Goal: Obtain resource: Obtain resource

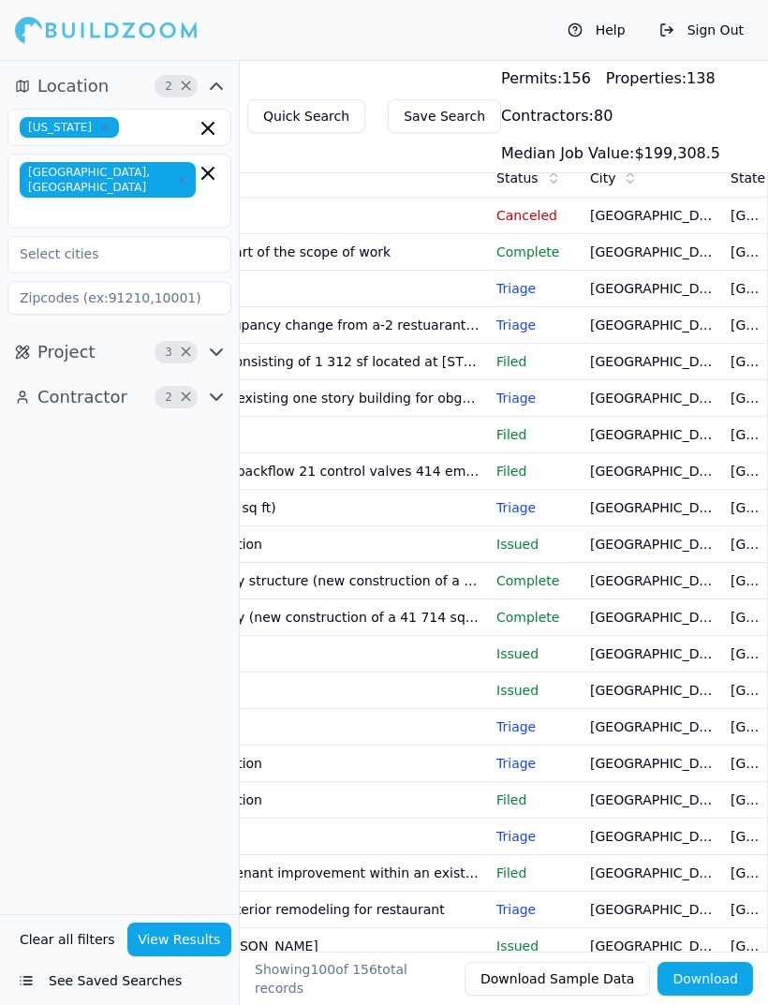
scroll to position [0, 386]
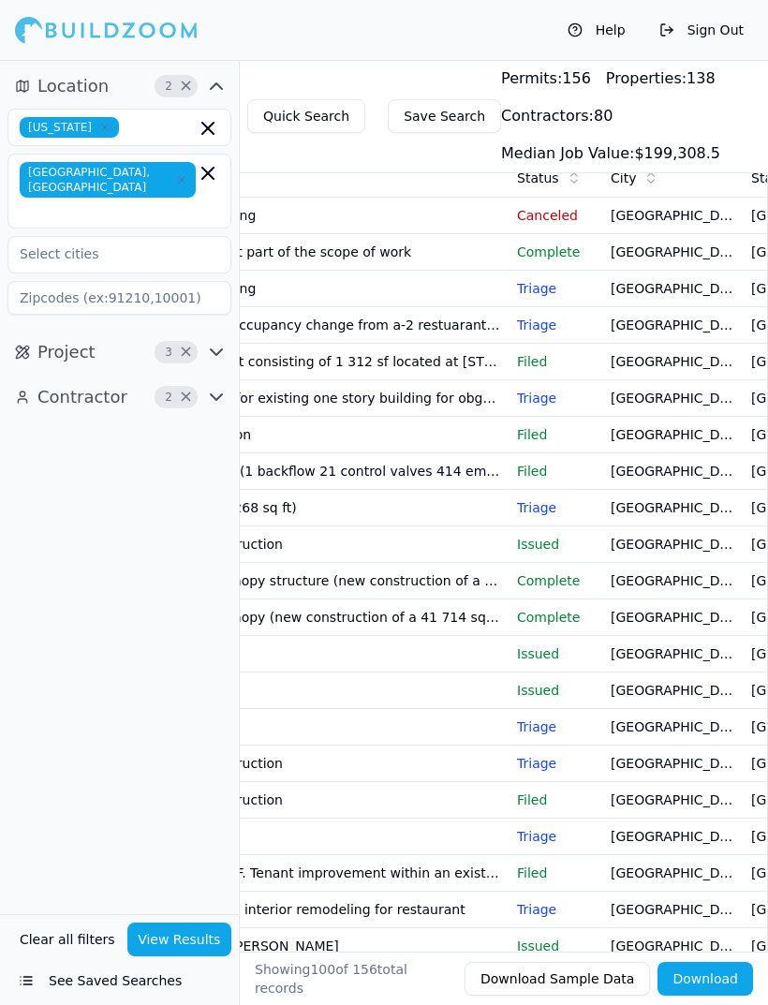
click at [541, 539] on p "Issued" at bounding box center [556, 544] width 79 height 19
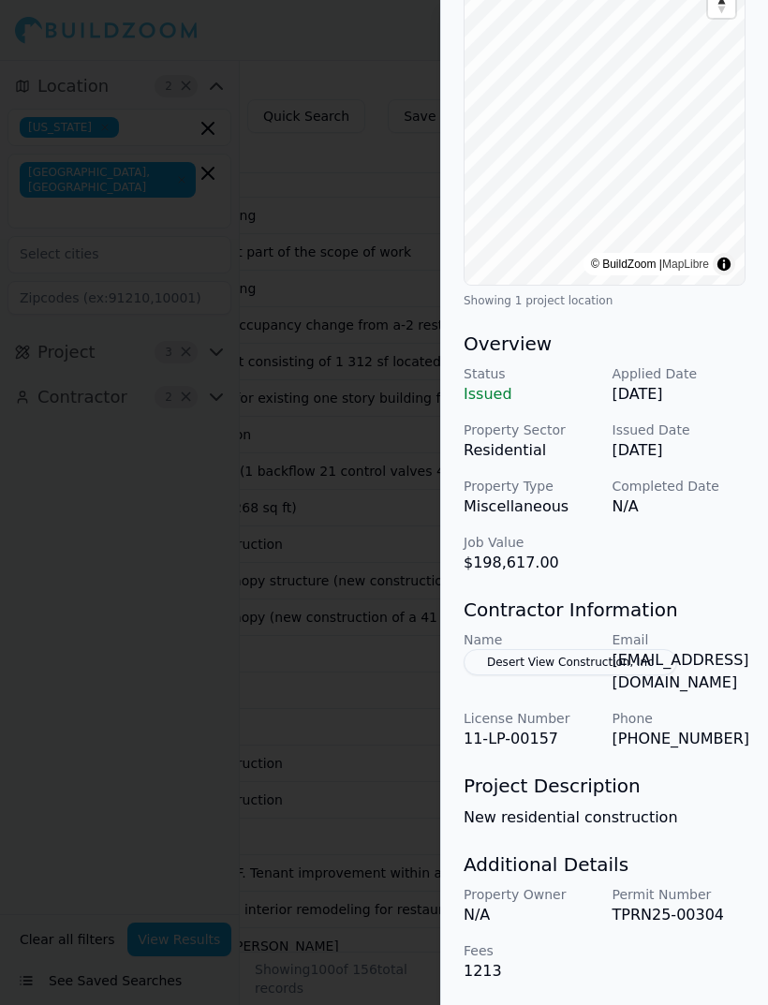
scroll to position [270, 0]
click at [302, 711] on div at bounding box center [384, 502] width 768 height 1005
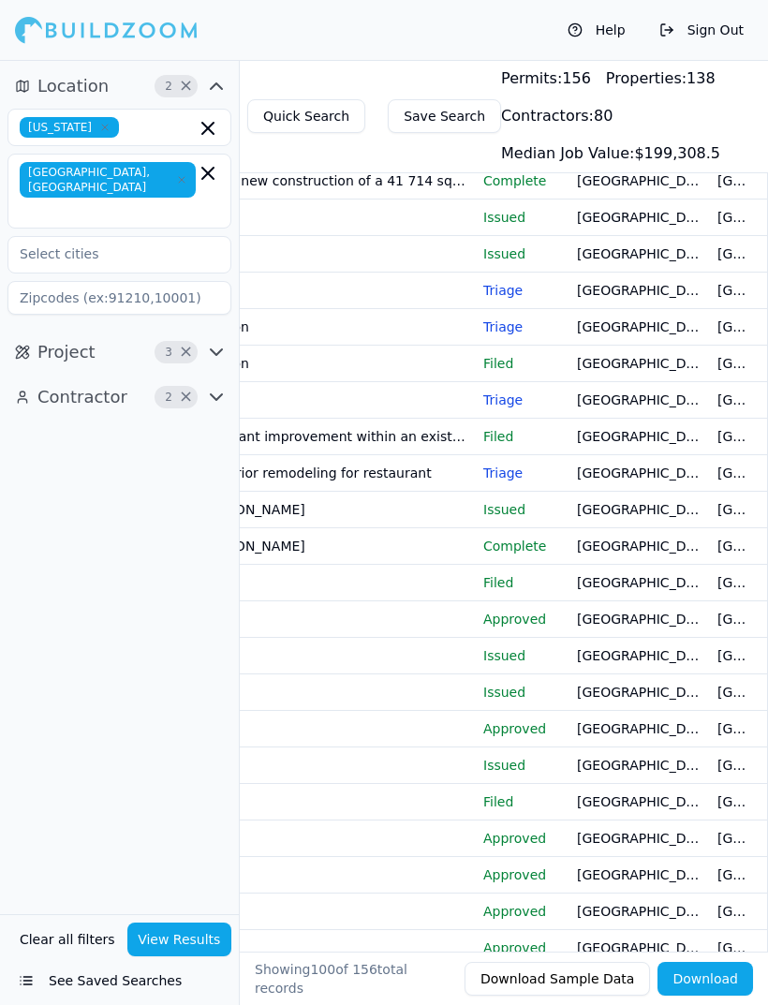
scroll to position [0, 422]
click at [513, 622] on p "Approved" at bounding box center [521, 619] width 79 height 19
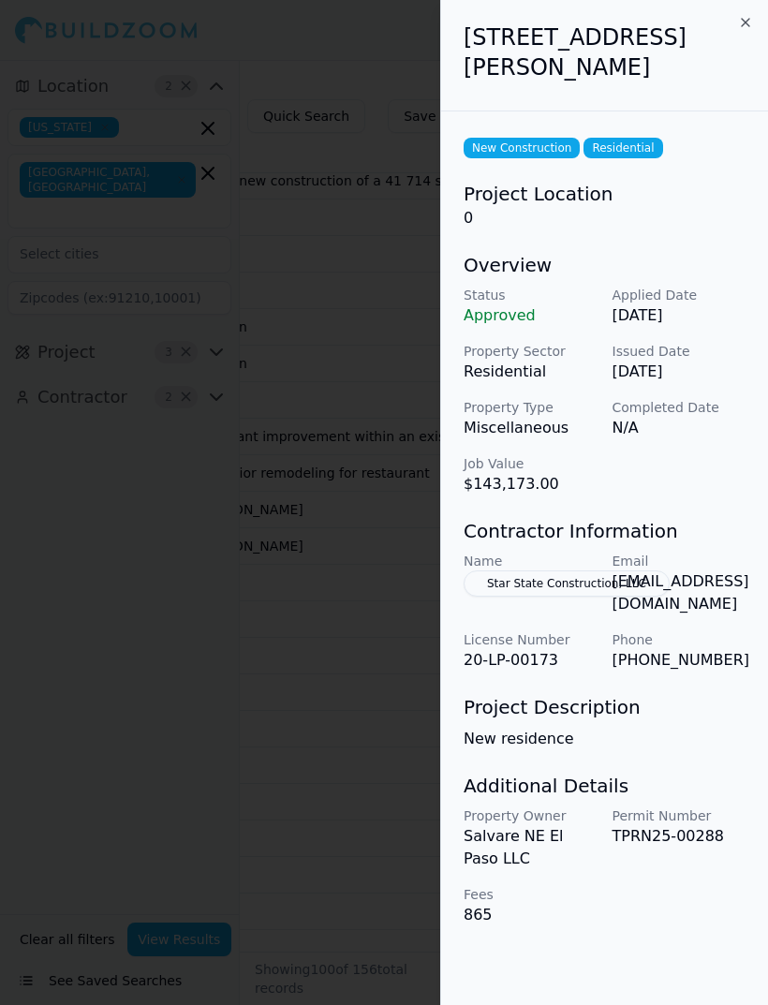
click at [351, 685] on div at bounding box center [384, 502] width 768 height 1005
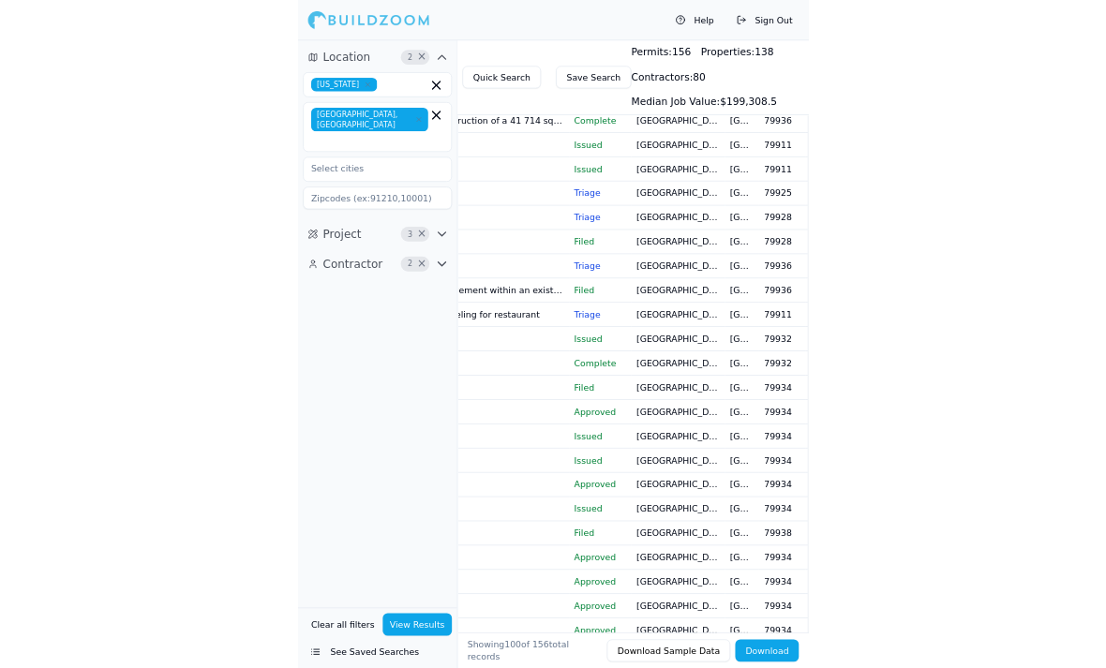
scroll to position [0, 490]
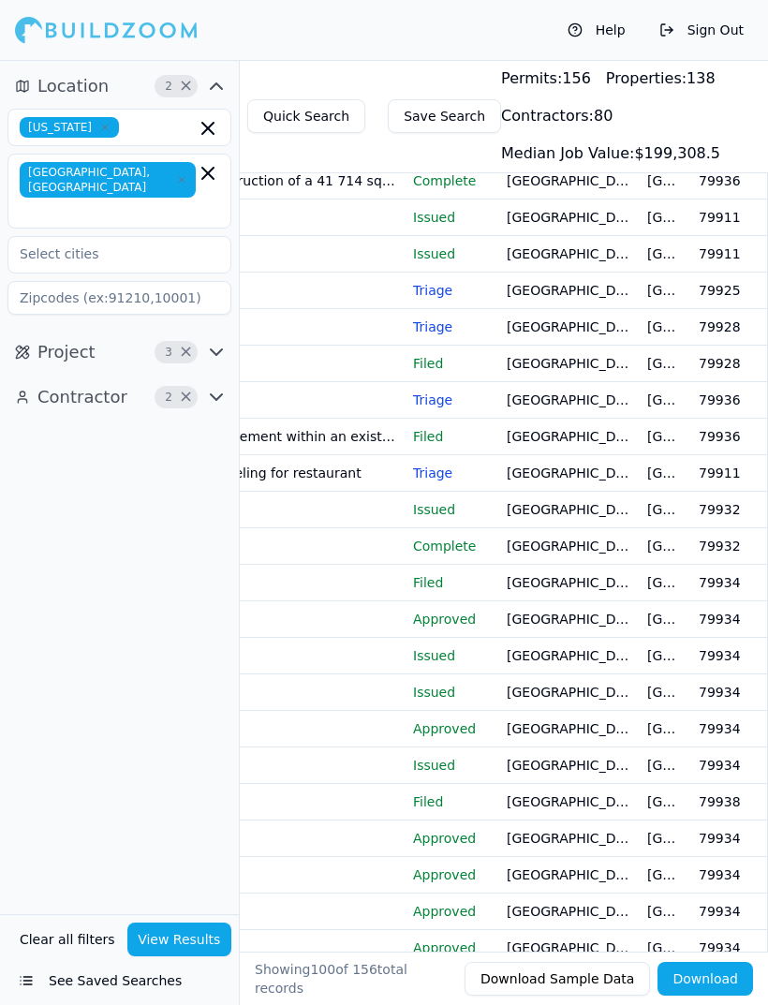
click at [450, 723] on p "Approved" at bounding box center [452, 729] width 79 height 19
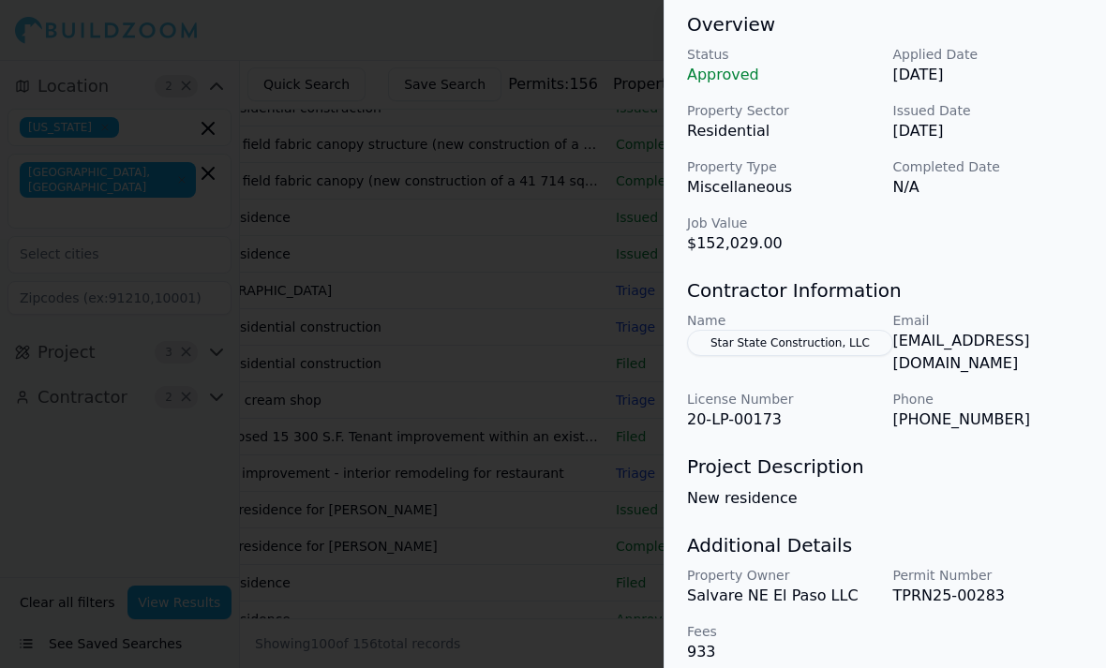
scroll to position [240, 0]
click at [534, 445] on div at bounding box center [553, 334] width 1106 height 668
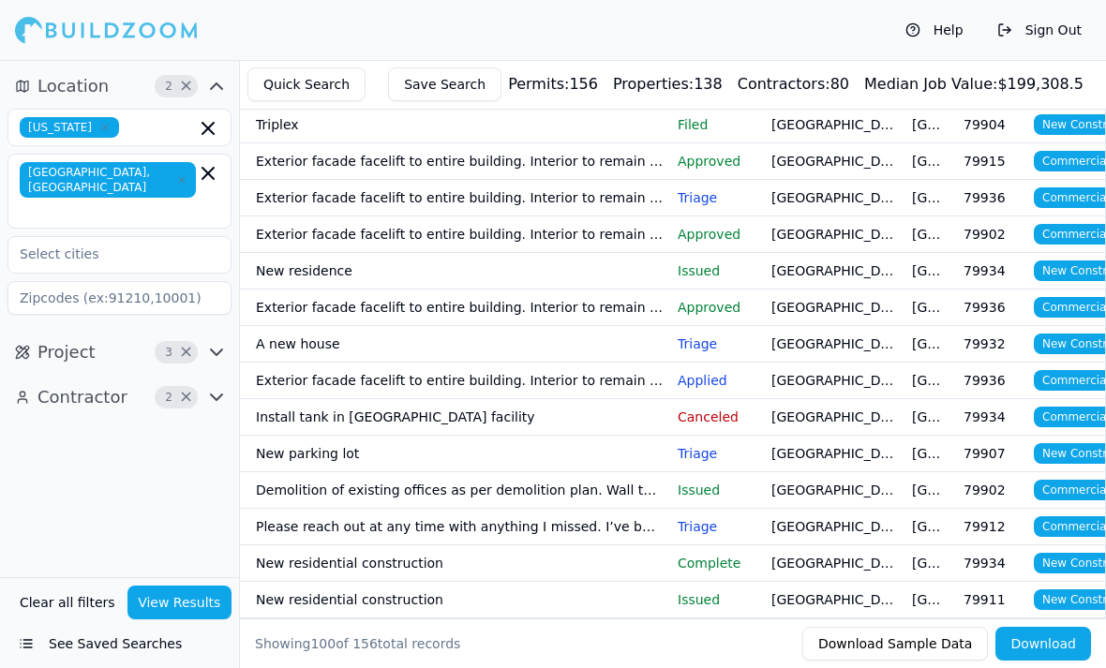
scroll to position [1847, 0]
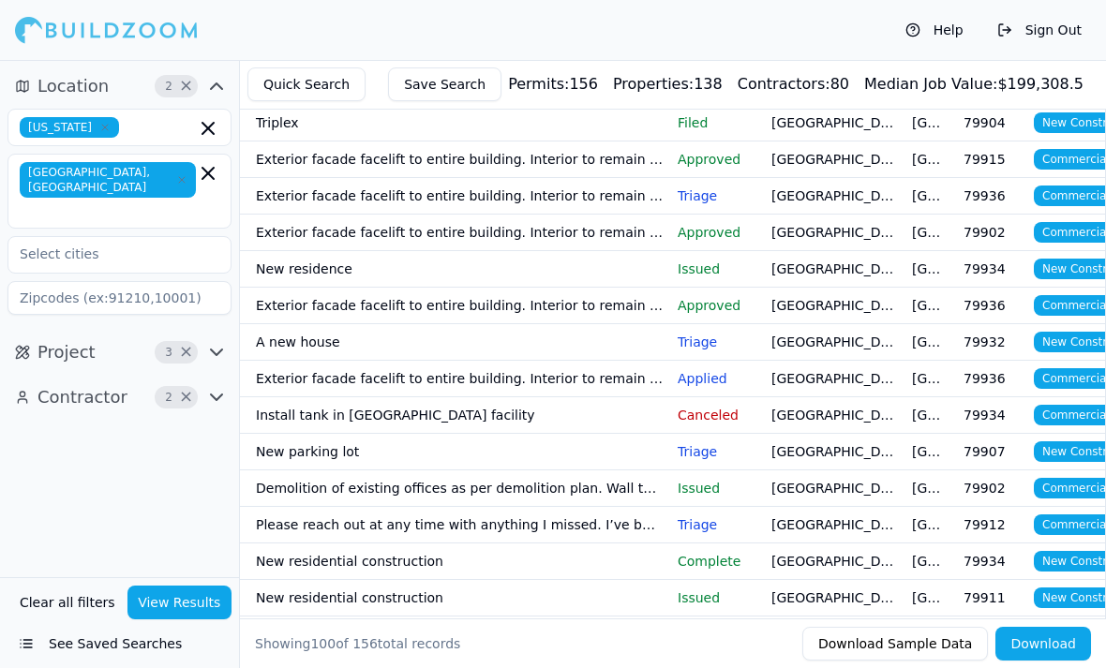
click at [226, 341] on icon "button" at bounding box center [216, 352] width 22 height 22
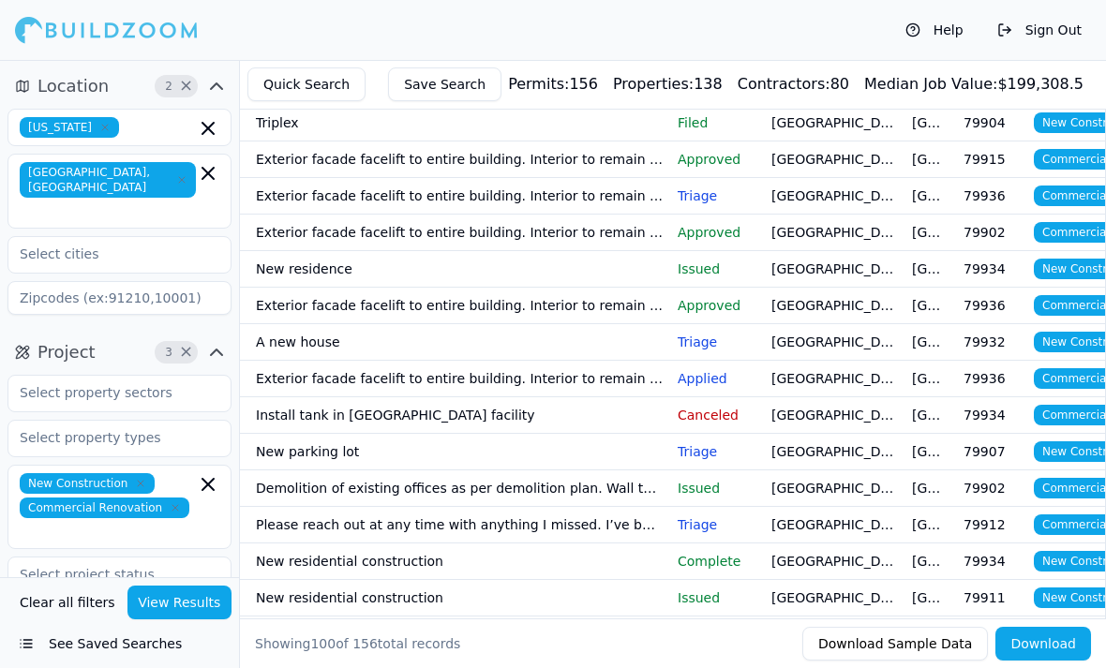
click at [219, 349] on icon "button" at bounding box center [216, 352] width 11 height 6
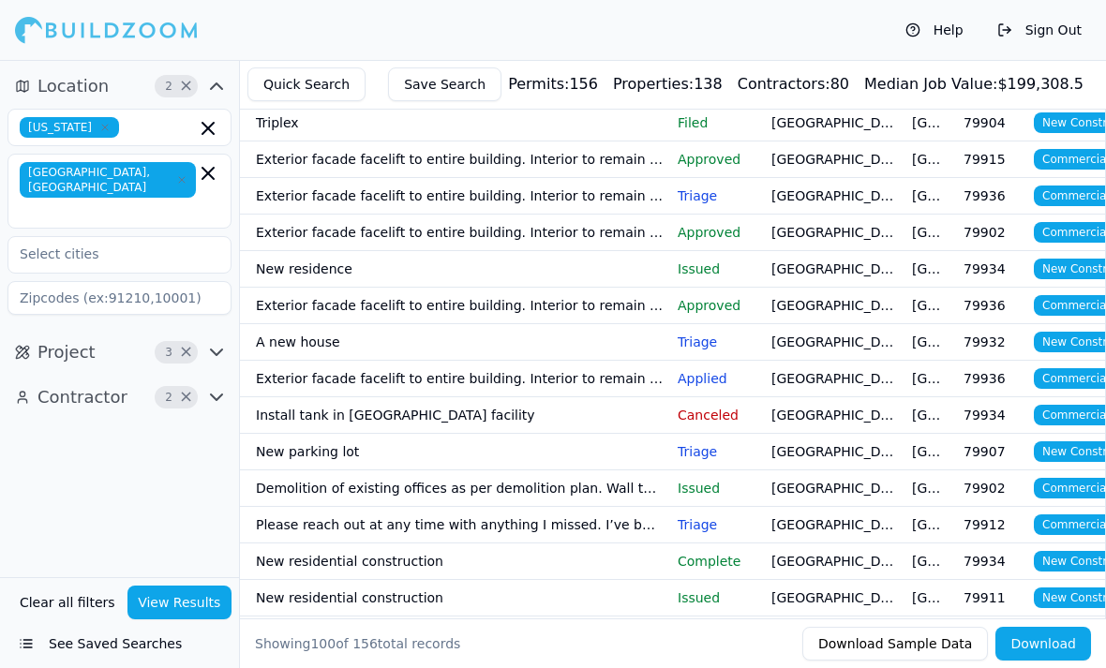
click at [224, 386] on icon "button" at bounding box center [216, 397] width 22 height 22
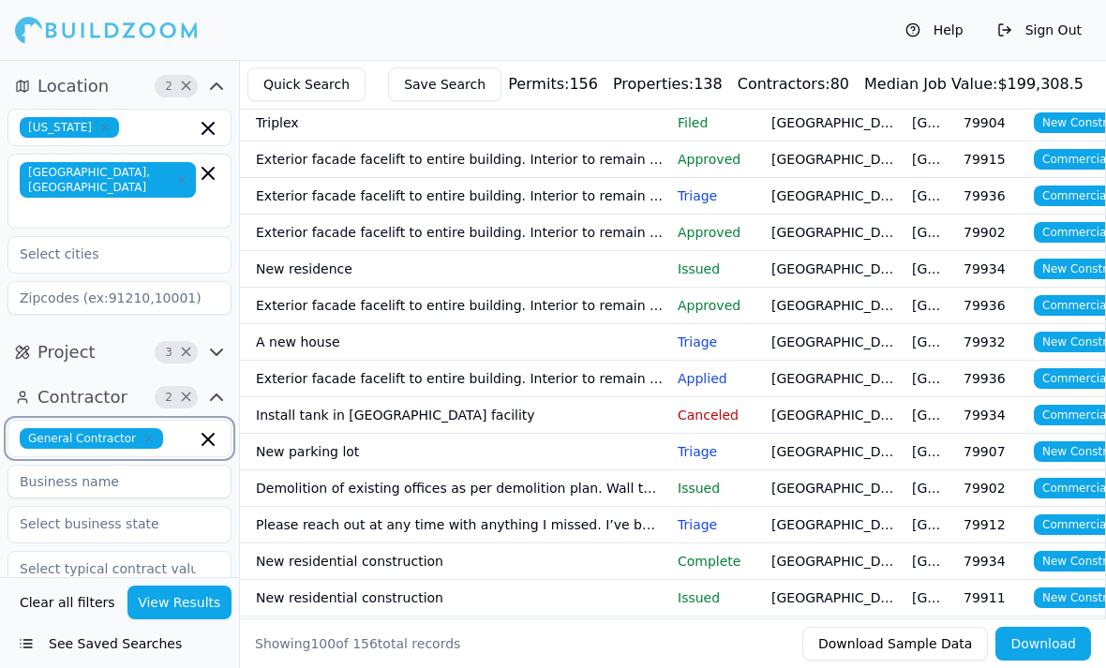
click at [173, 428] on input "text" at bounding box center [183, 438] width 25 height 21
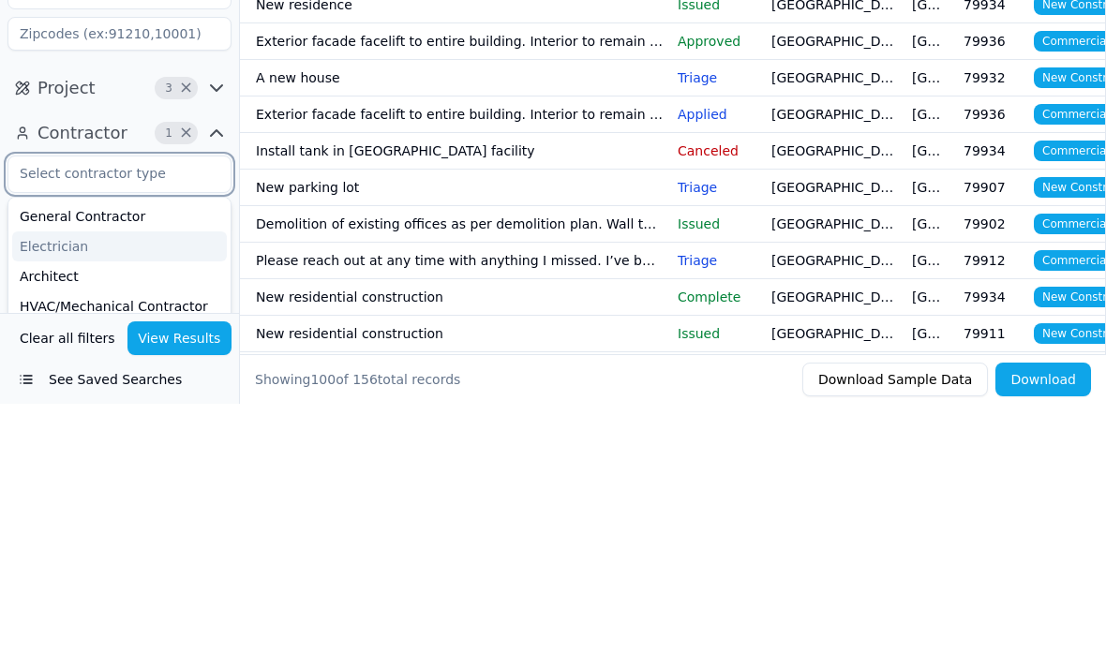
click at [143, 556] on div "HVAC/Mechanical Contractor" at bounding box center [119, 571] width 215 height 30
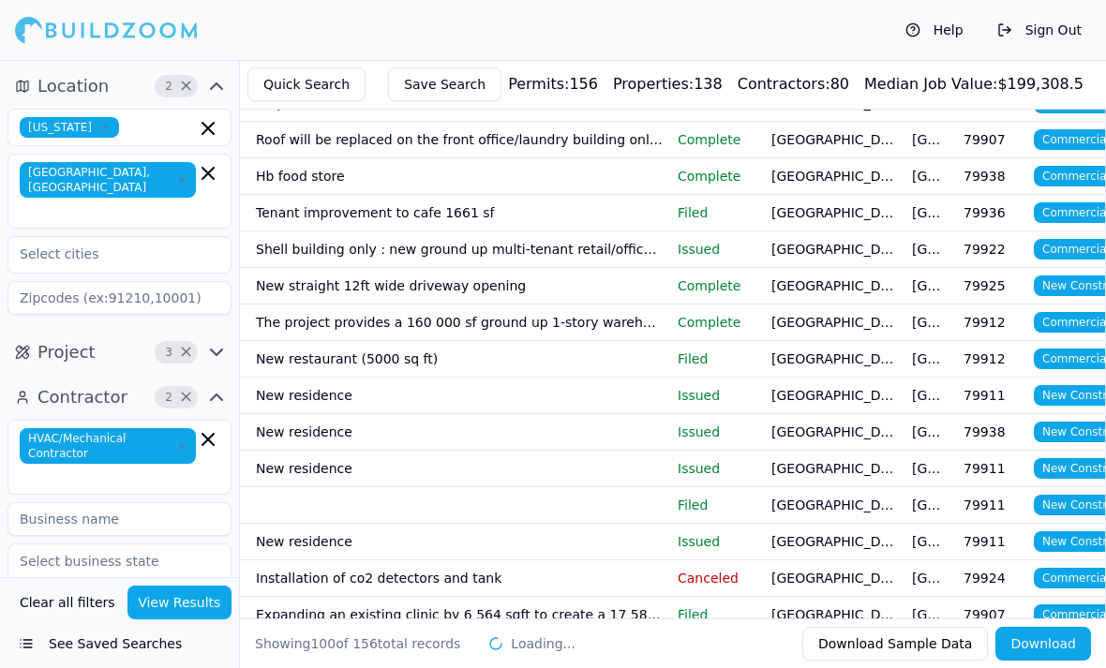
scroll to position [2742, 0]
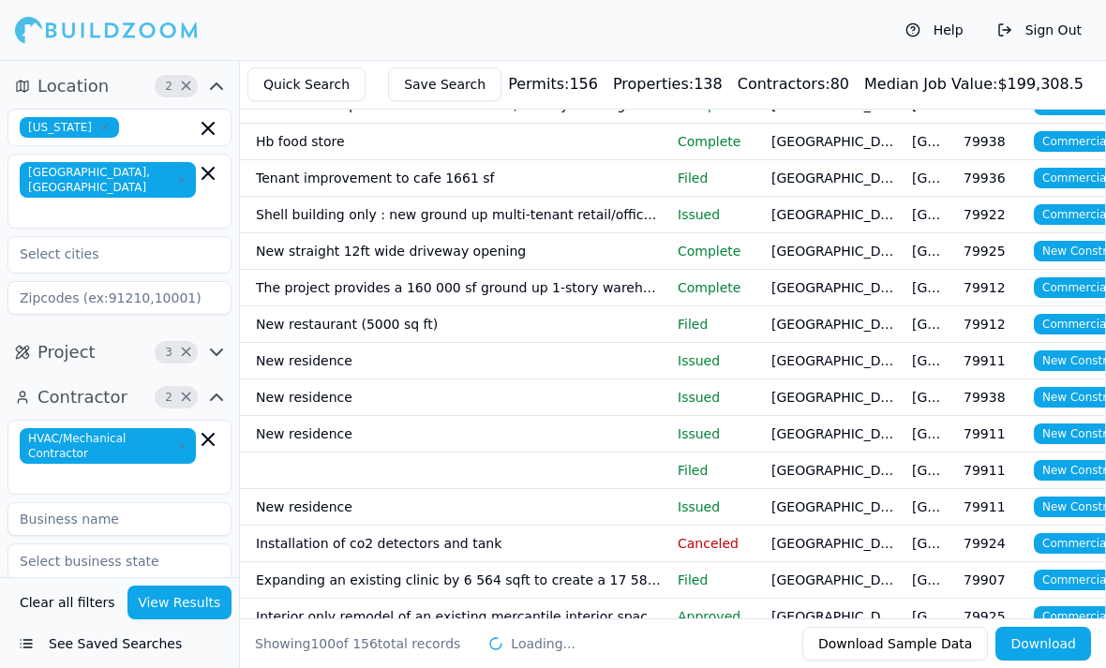
click at [194, 619] on button "View Results" at bounding box center [179, 603] width 105 height 34
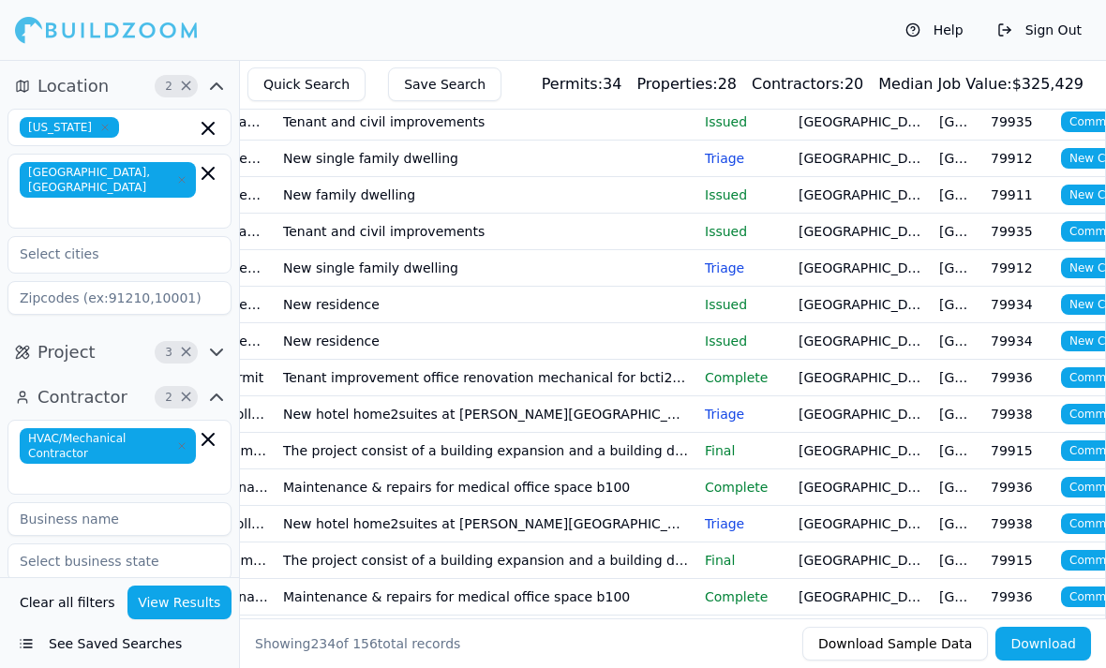
scroll to position [1449, 0]
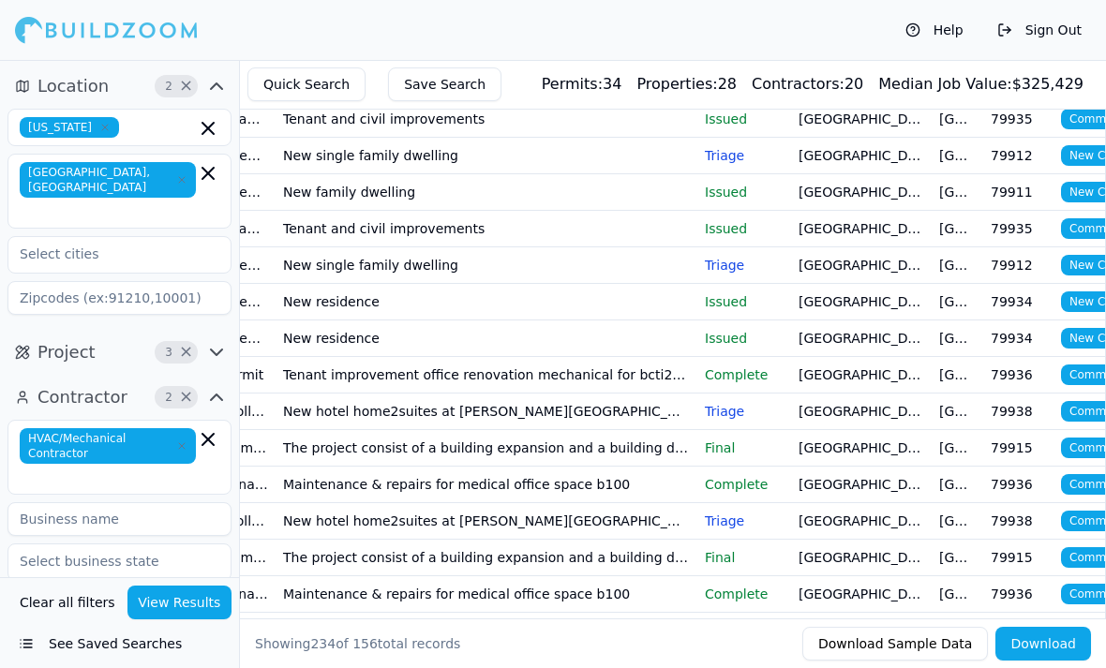
click at [213, 341] on icon "button" at bounding box center [216, 352] width 22 height 22
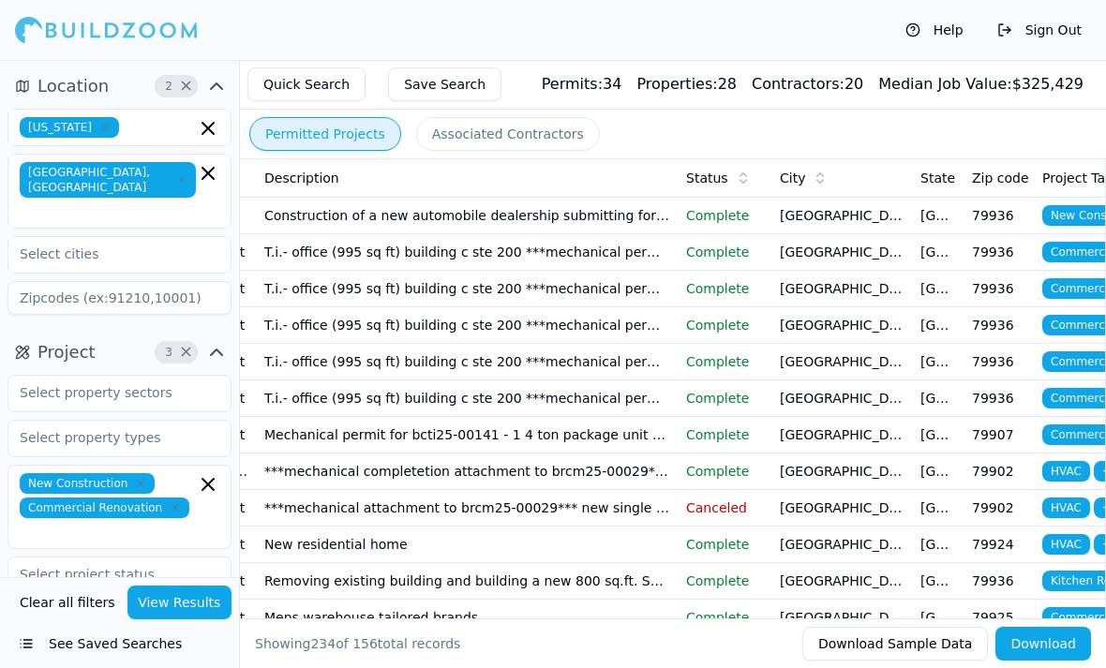
scroll to position [0, 218]
click at [721, 211] on p "Complete" at bounding box center [724, 215] width 79 height 19
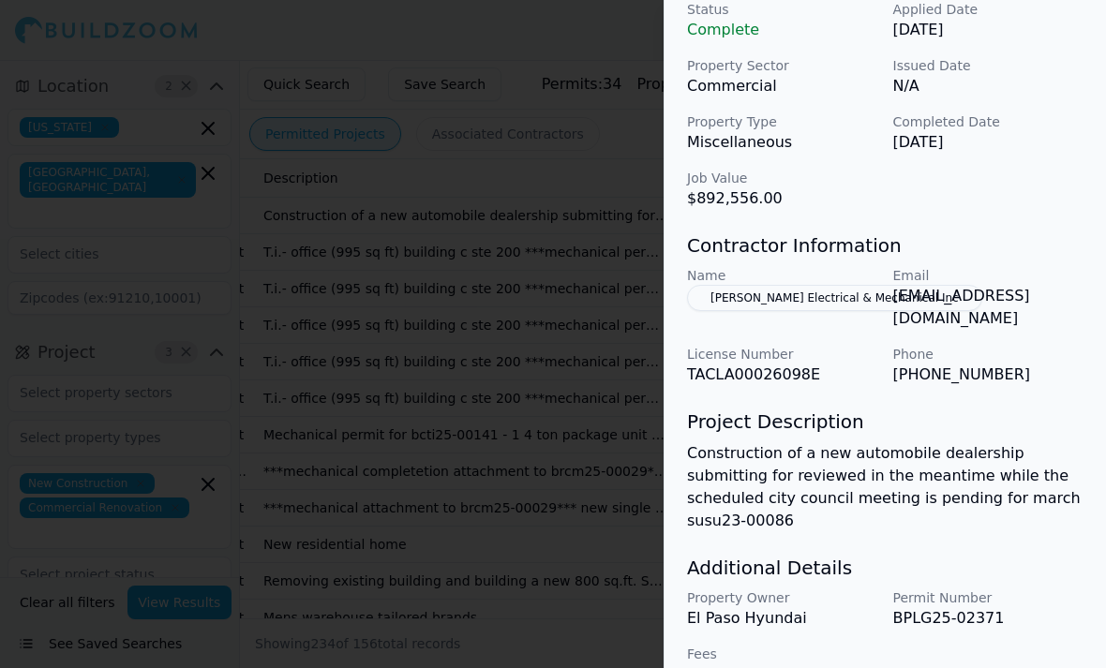
scroll to position [652, 0]
click at [546, 461] on div at bounding box center [553, 334] width 1106 height 668
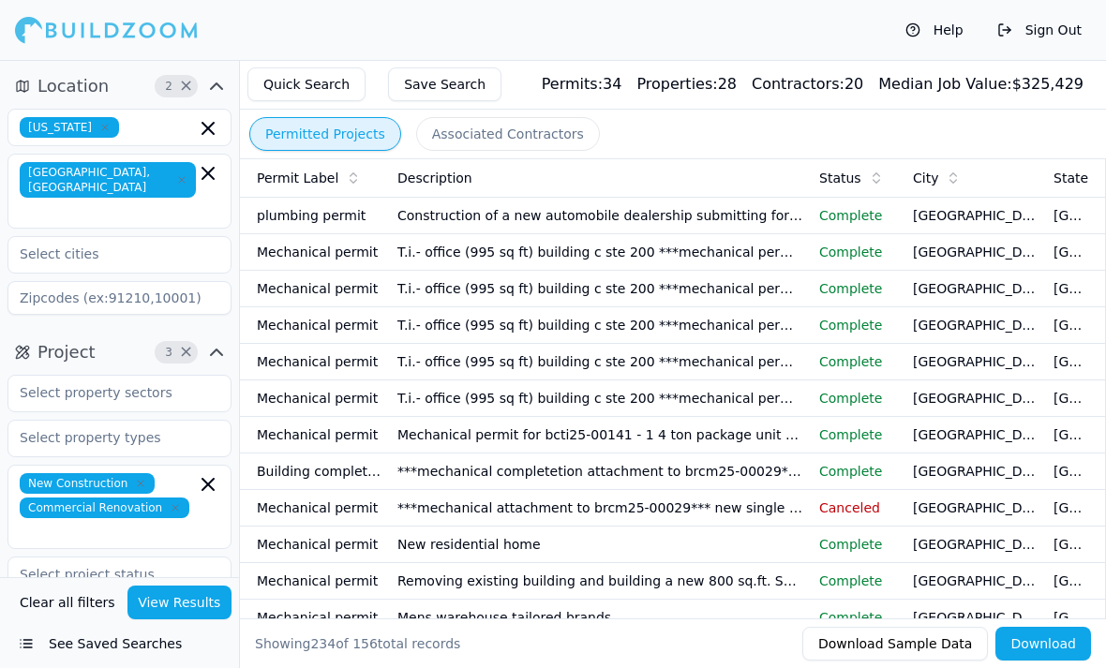
scroll to position [0, 98]
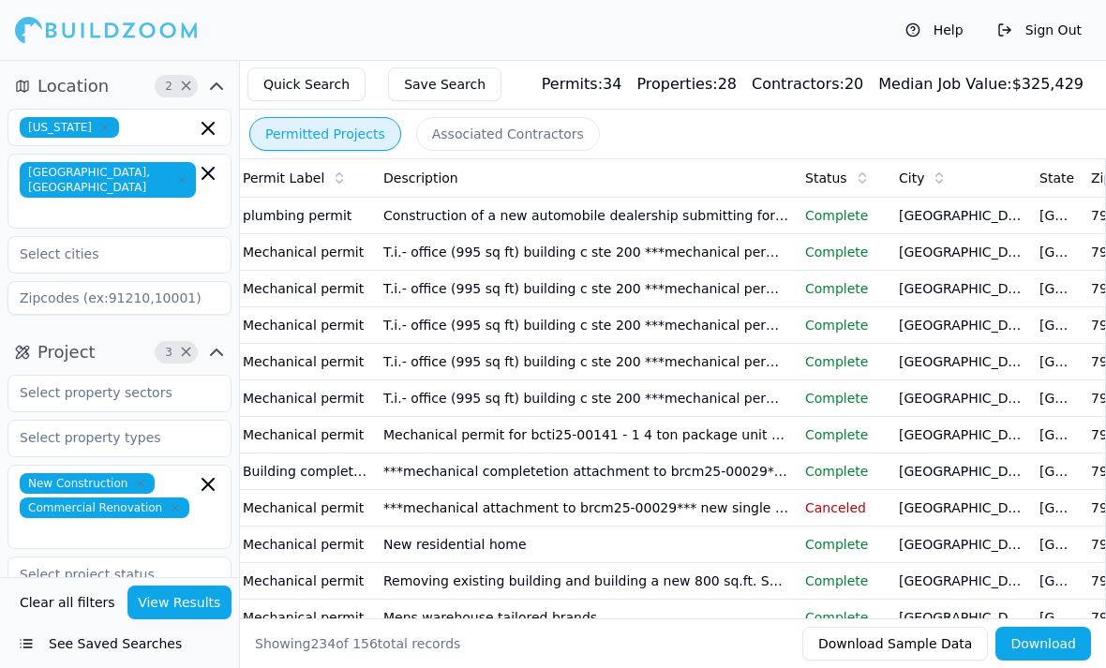
click at [767, 252] on p "Complete" at bounding box center [844, 252] width 79 height 19
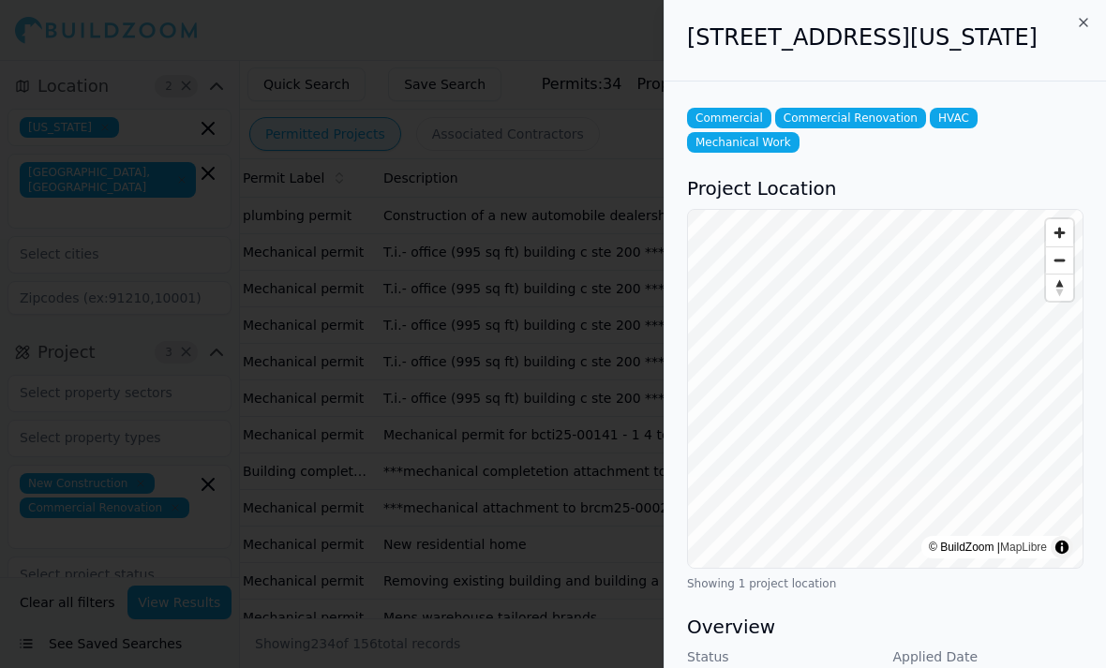
scroll to position [0, 0]
click at [569, 410] on div at bounding box center [553, 334] width 1106 height 668
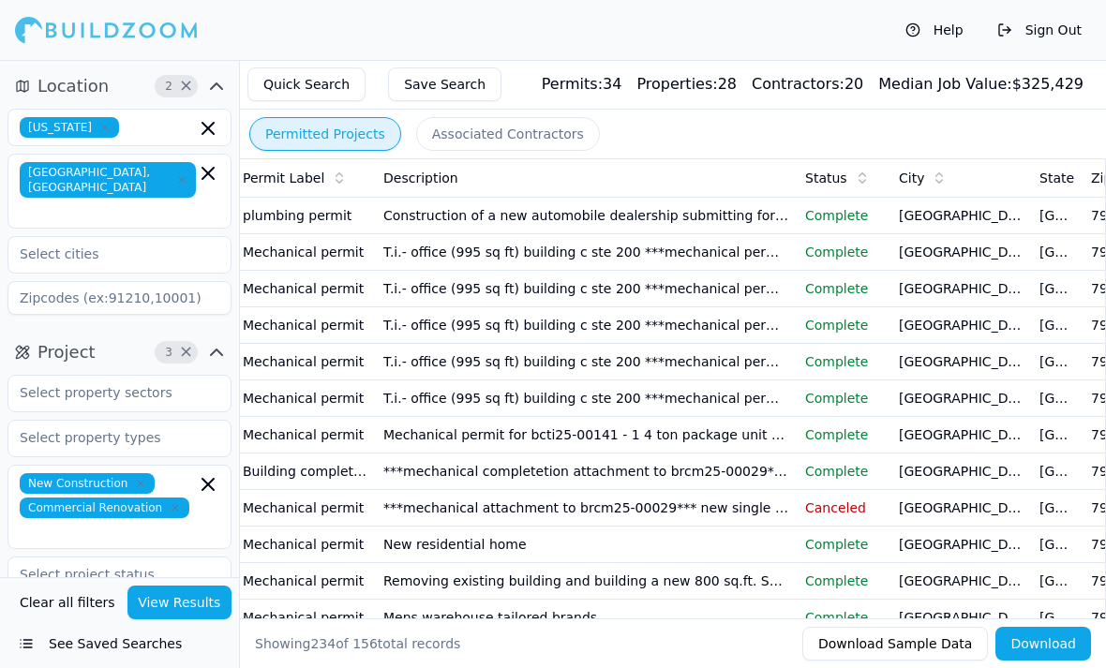
click at [516, 126] on button "Associated Contractors" at bounding box center [508, 134] width 184 height 34
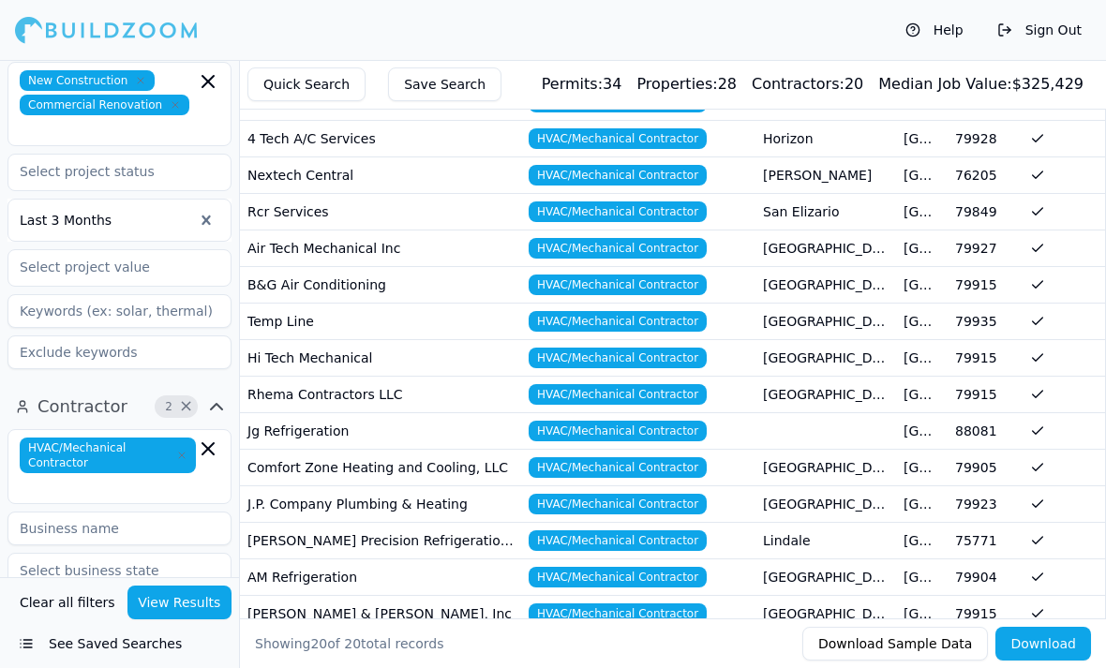
scroll to position [423, 0]
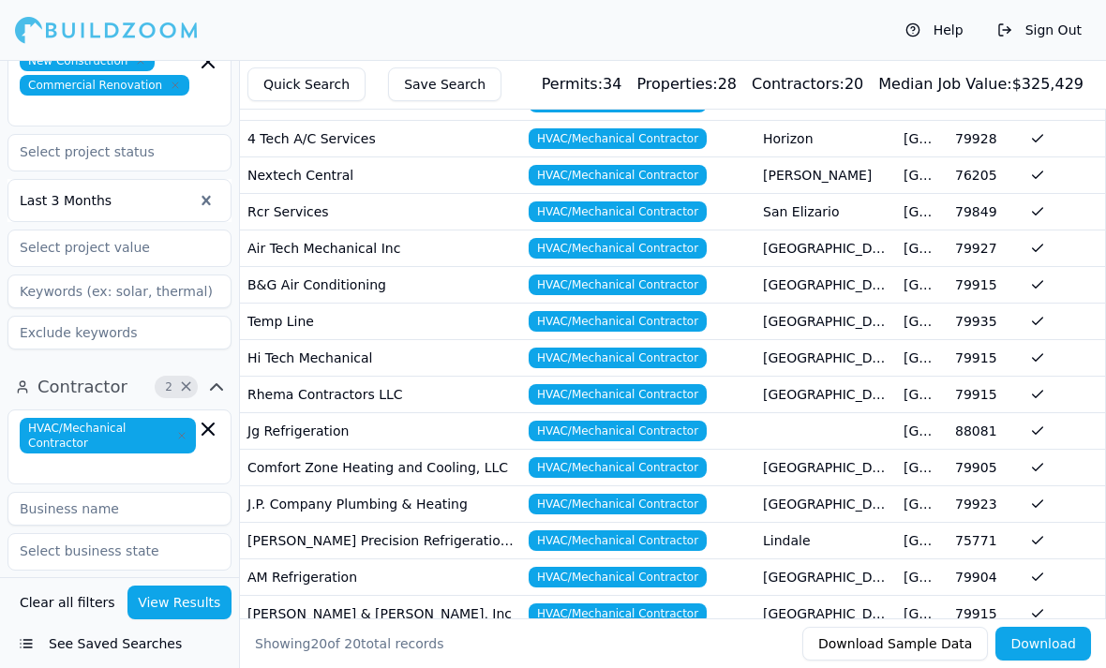
click at [211, 418] on icon "button" at bounding box center [208, 429] width 22 height 22
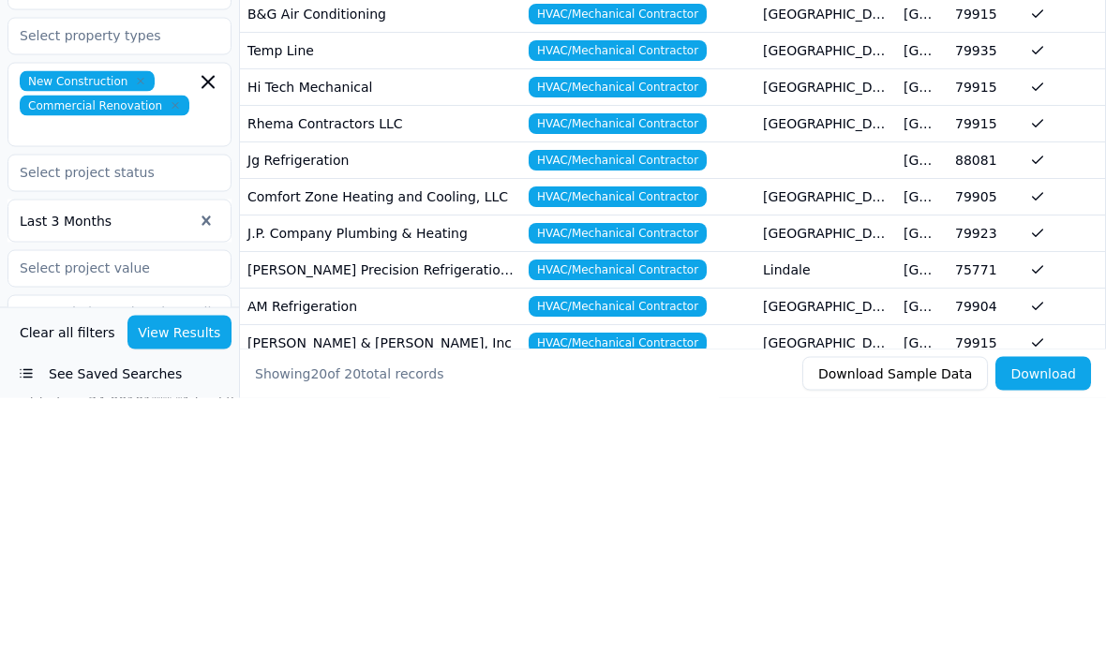
scroll to position [131, 0]
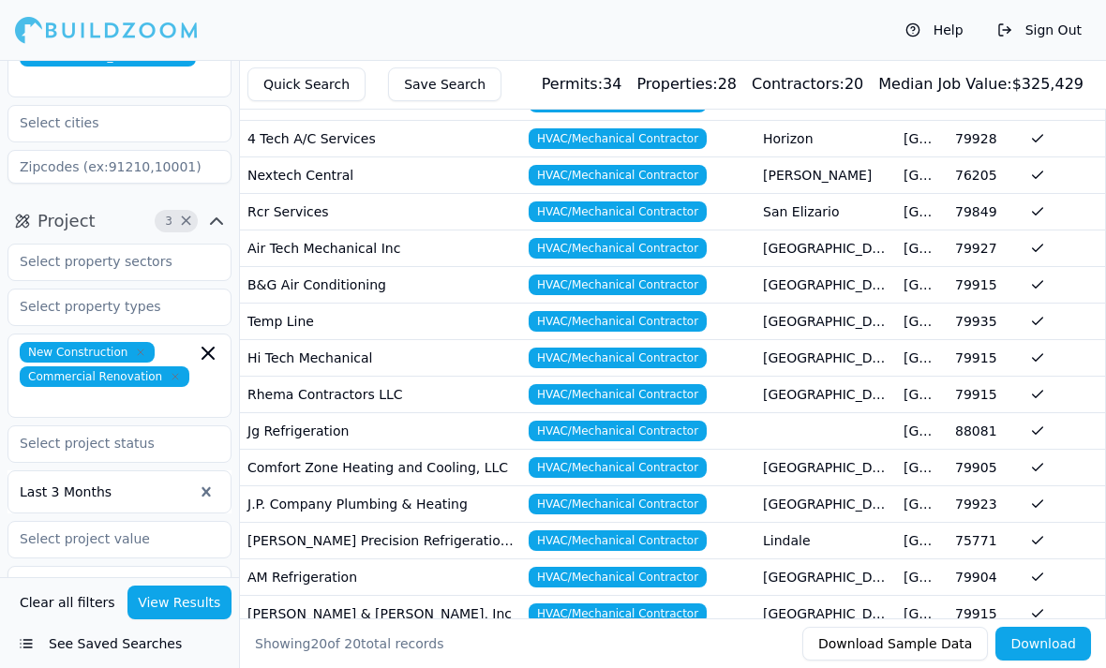
click at [767, 440] on td at bounding box center [825, 430] width 141 height 37
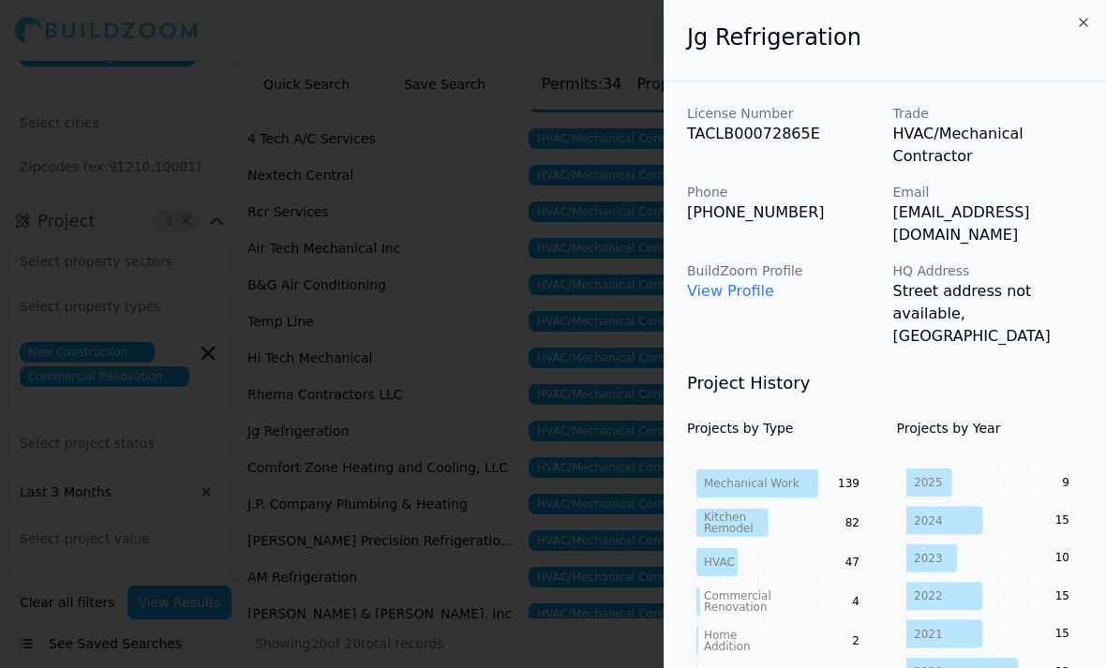
click at [522, 445] on div at bounding box center [553, 334] width 1106 height 668
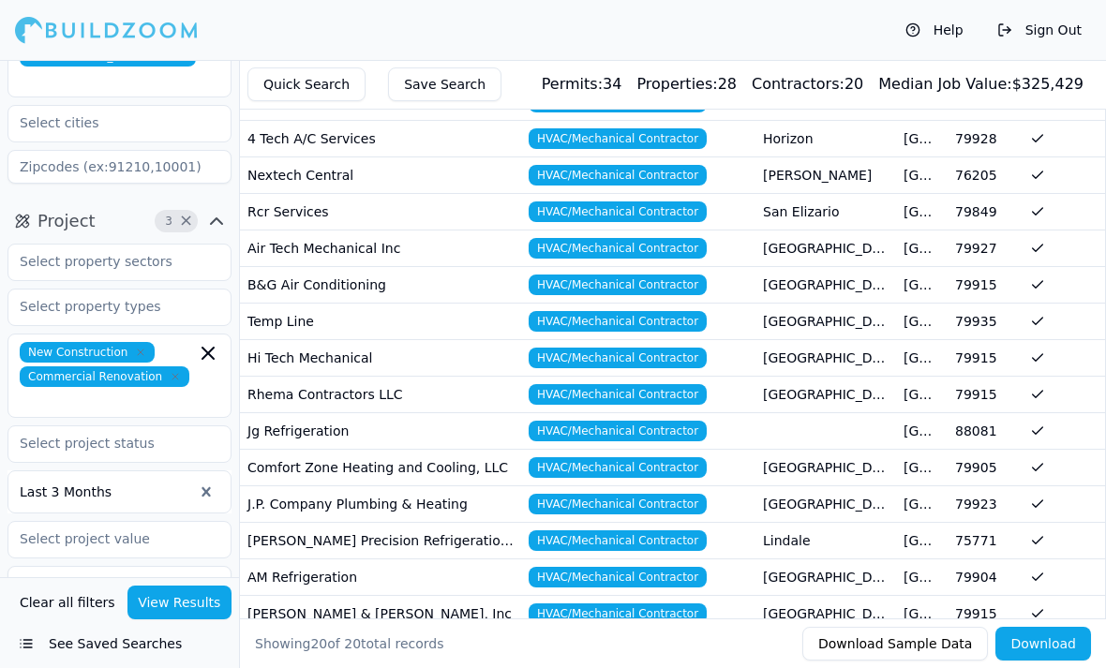
click at [213, 342] on div "New Construction Commercial Renovation" at bounding box center [120, 375] width 200 height 67
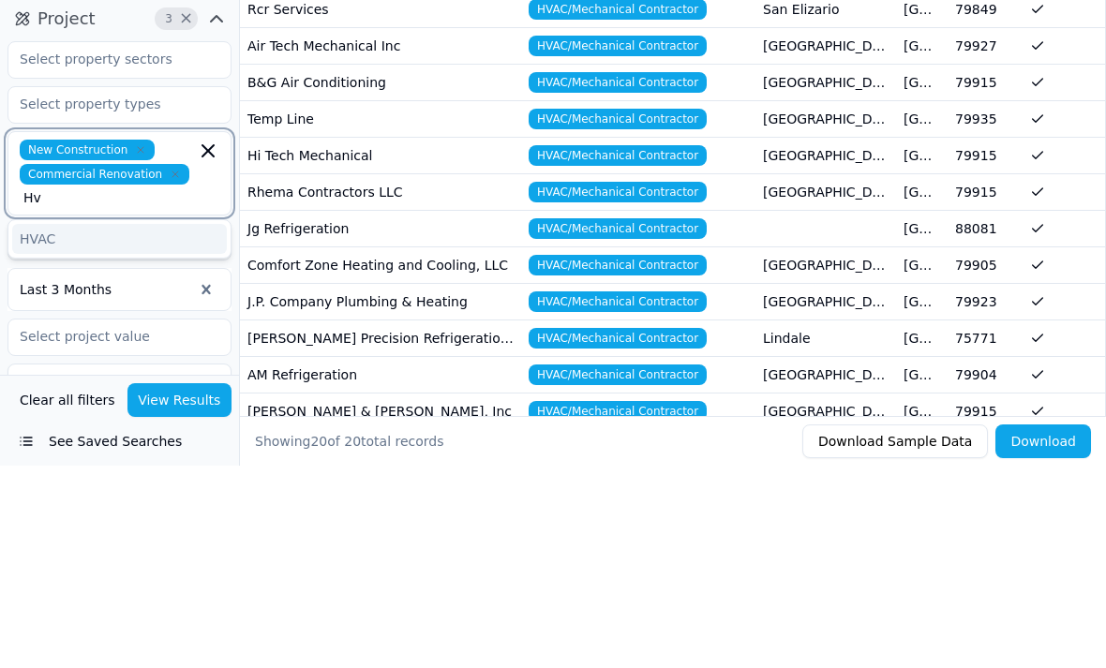
type input "Hva"
click at [94, 426] on div "HVAC" at bounding box center [119, 441] width 215 height 30
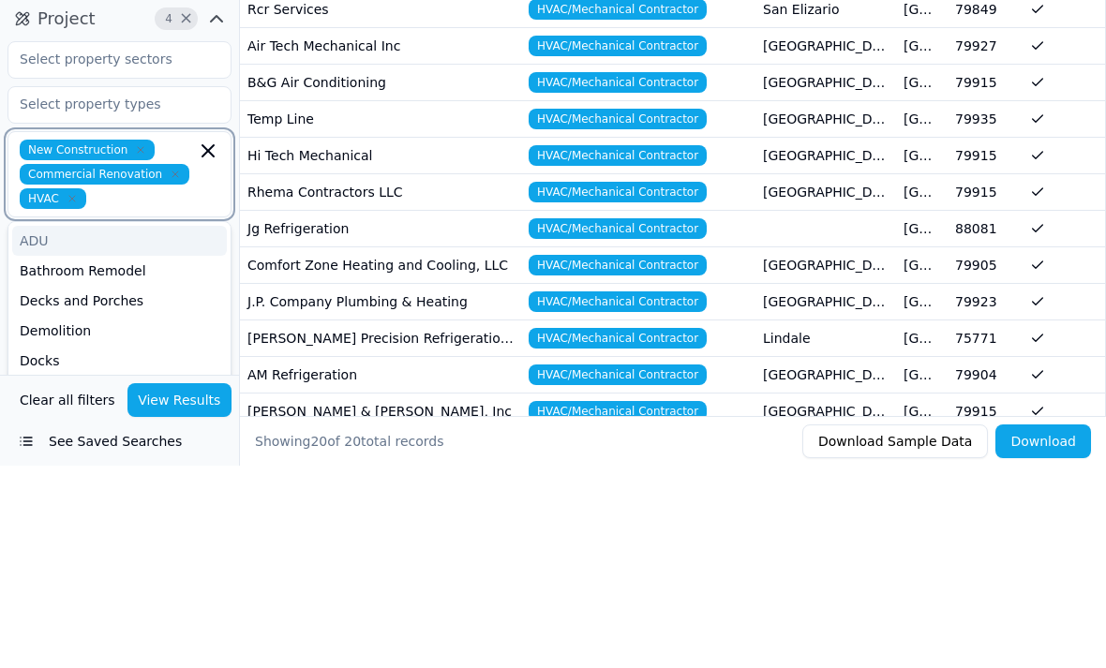
click at [141, 347] on icon "button" at bounding box center [140, 352] width 11 height 11
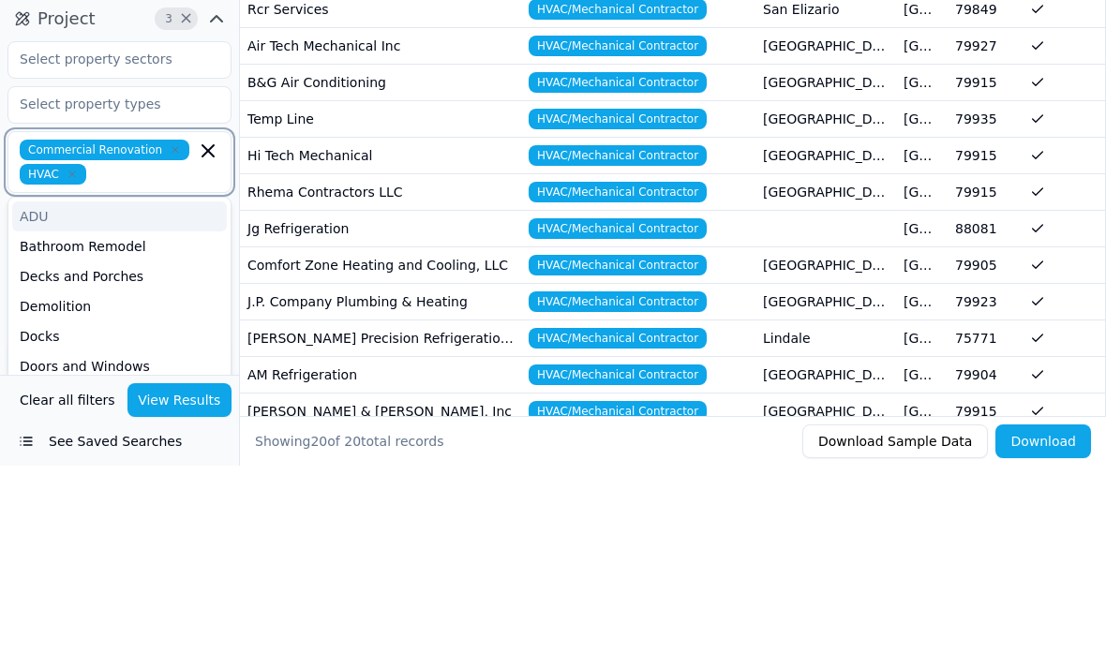
click at [171, 347] on icon "button" at bounding box center [175, 352] width 11 height 11
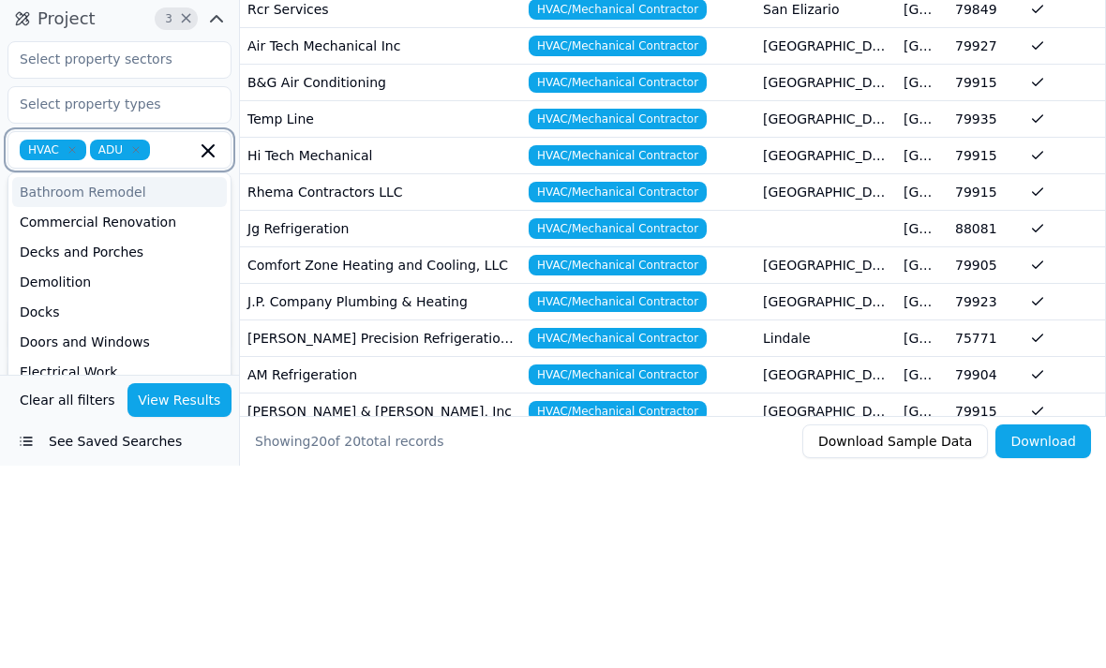
click at [140, 347] on icon "button" at bounding box center [135, 352] width 11 height 11
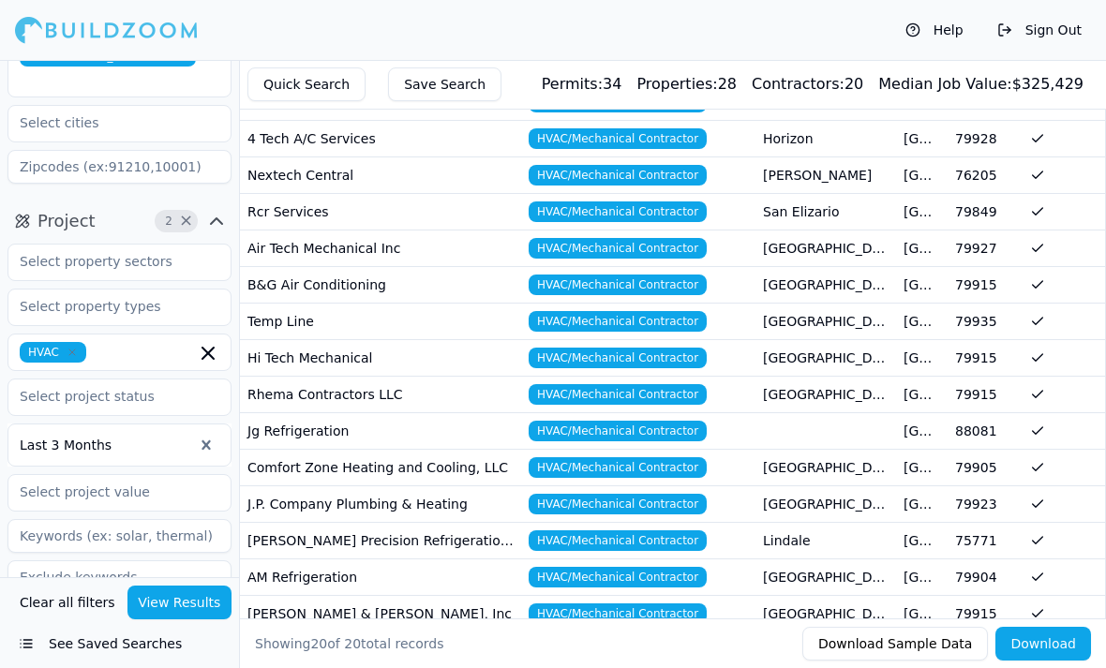
click at [435, 424] on td "Jg Refrigeration" at bounding box center [380, 430] width 281 height 37
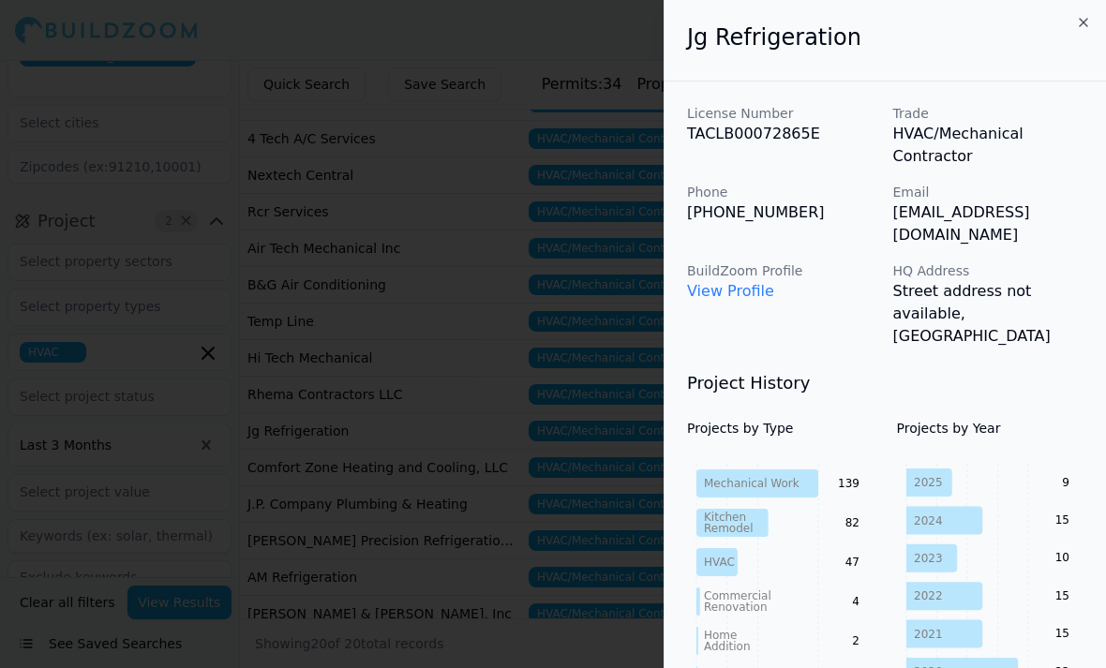
click at [498, 480] on div at bounding box center [553, 334] width 1106 height 668
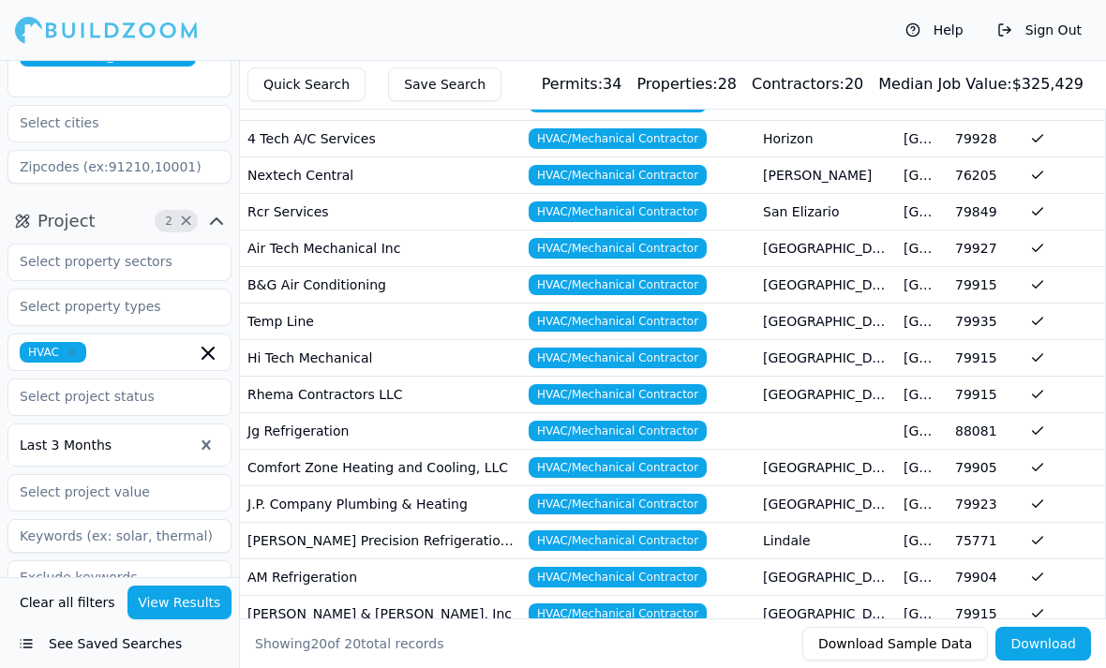
click at [183, 619] on button "View Results" at bounding box center [179, 603] width 105 height 34
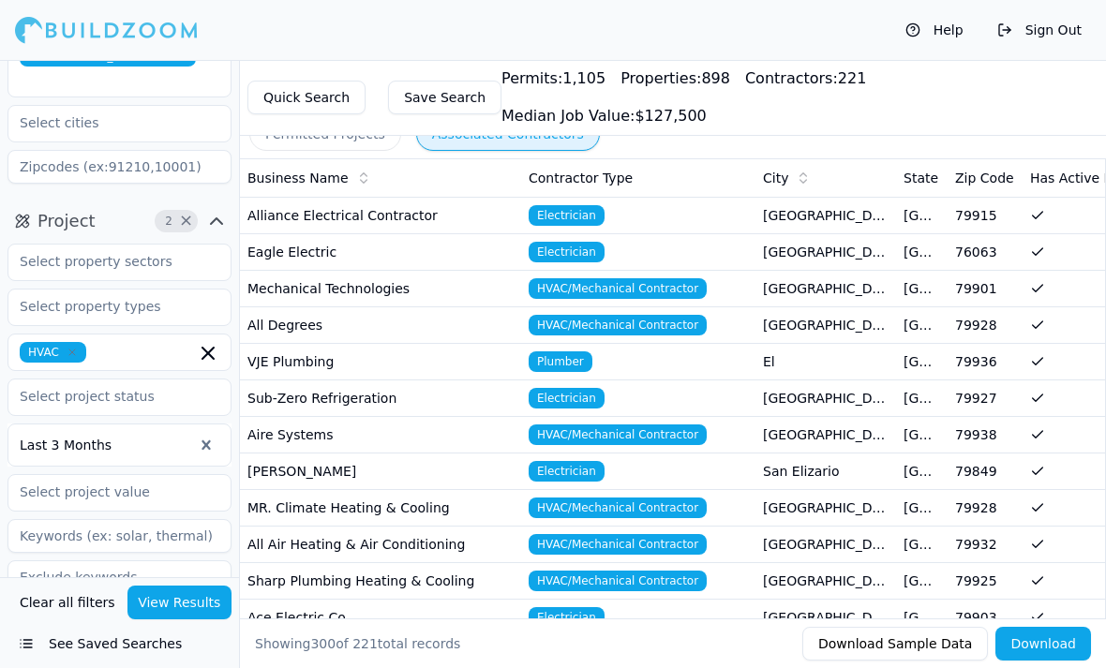
click at [307, 126] on button "Permitted Projects" at bounding box center [325, 134] width 152 height 34
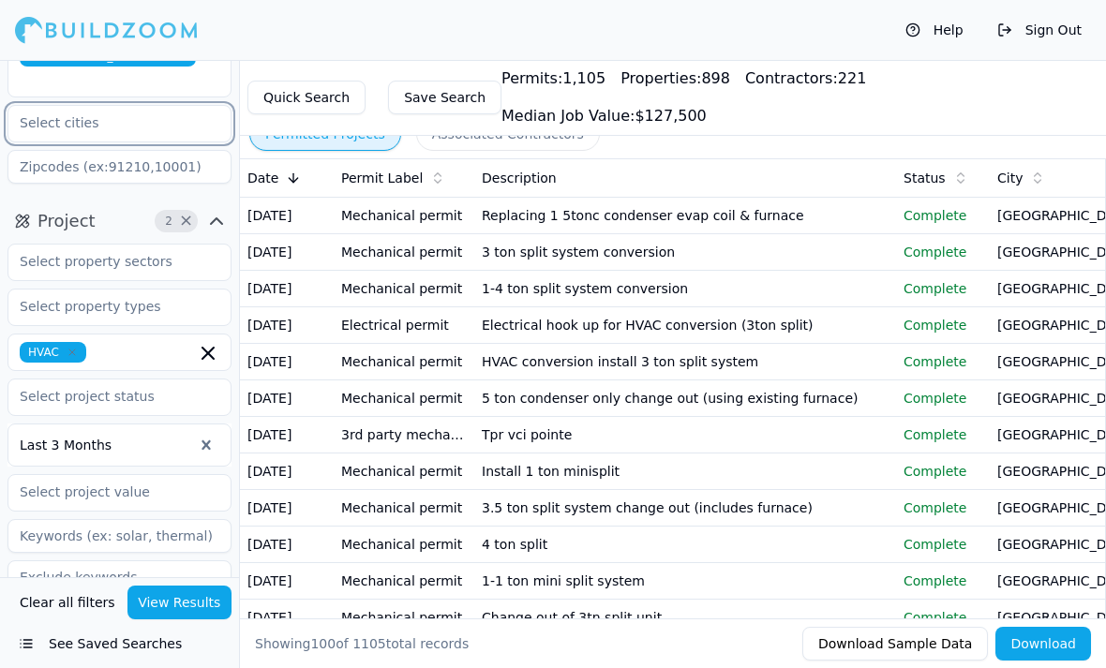
click at [119, 106] on input "text" at bounding box center [107, 123] width 199 height 34
type input "El paso"
click at [74, 151] on div "[GEOGRAPHIC_DATA]" at bounding box center [119, 166] width 215 height 30
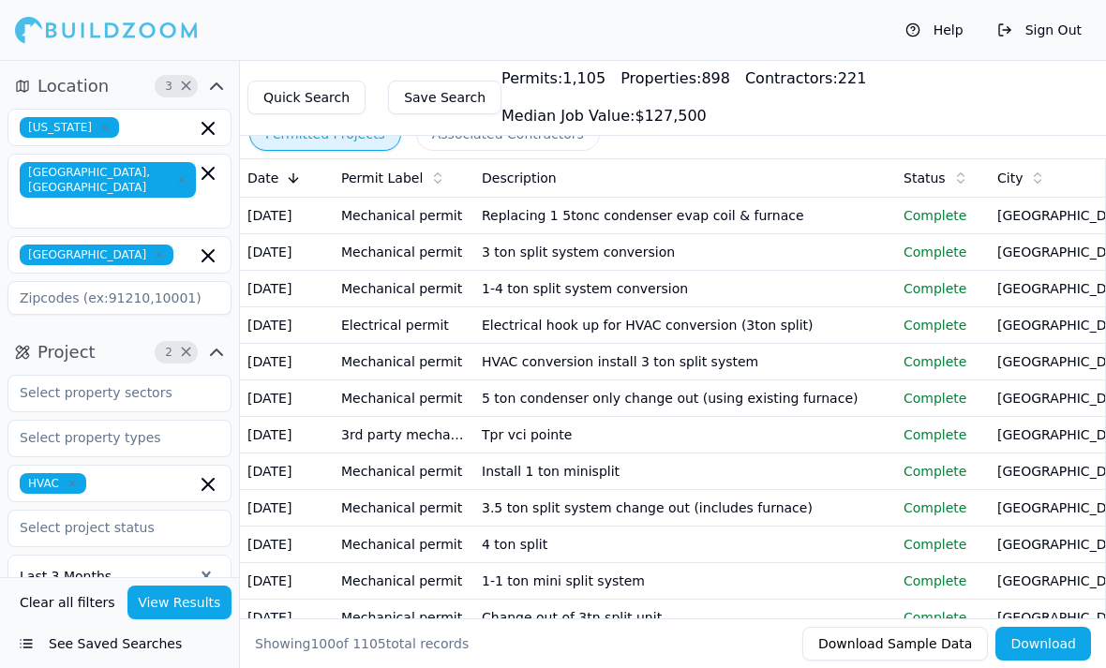
click at [351, 31] on div "Help Sign Out" at bounding box center [553, 30] width 1106 height 60
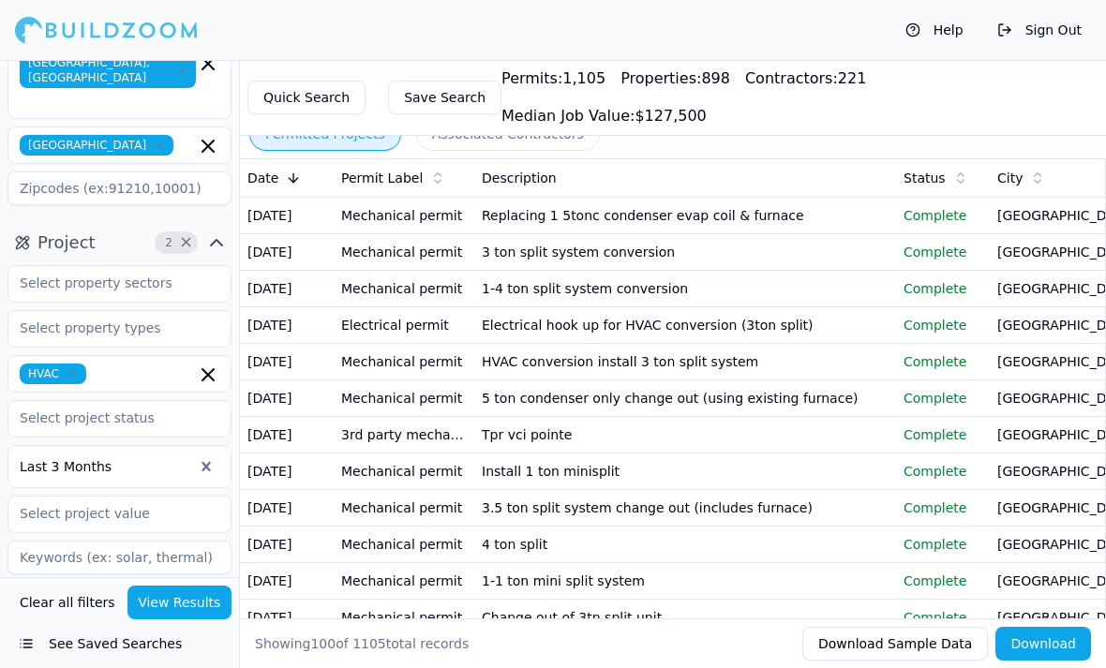
scroll to position [115, 0]
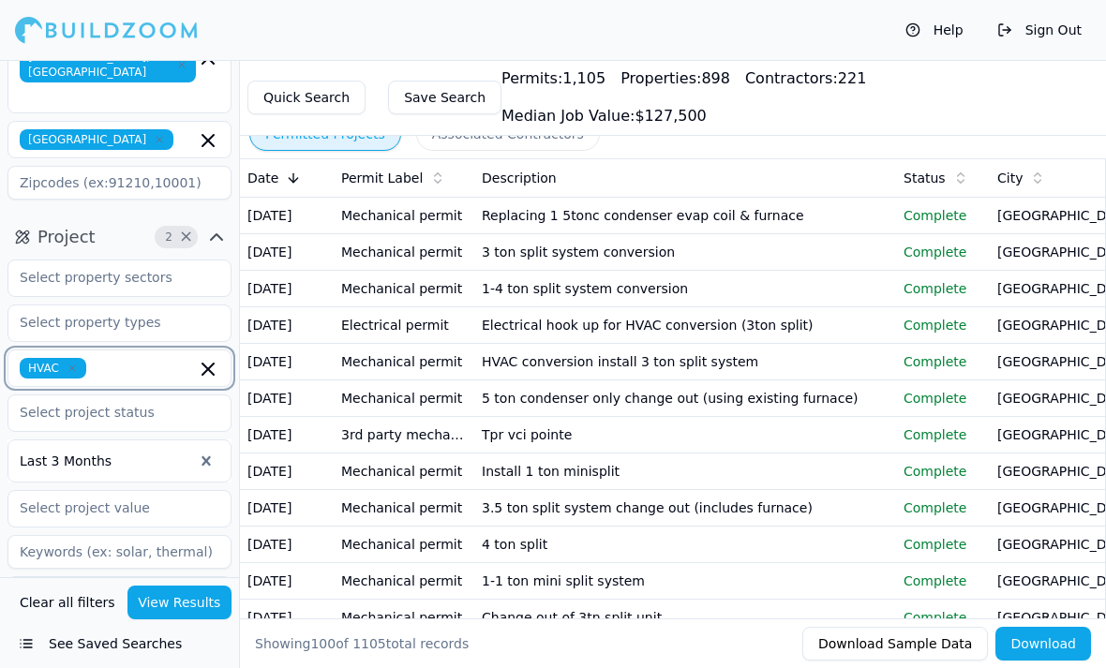
click at [157, 358] on input "text" at bounding box center [145, 368] width 102 height 21
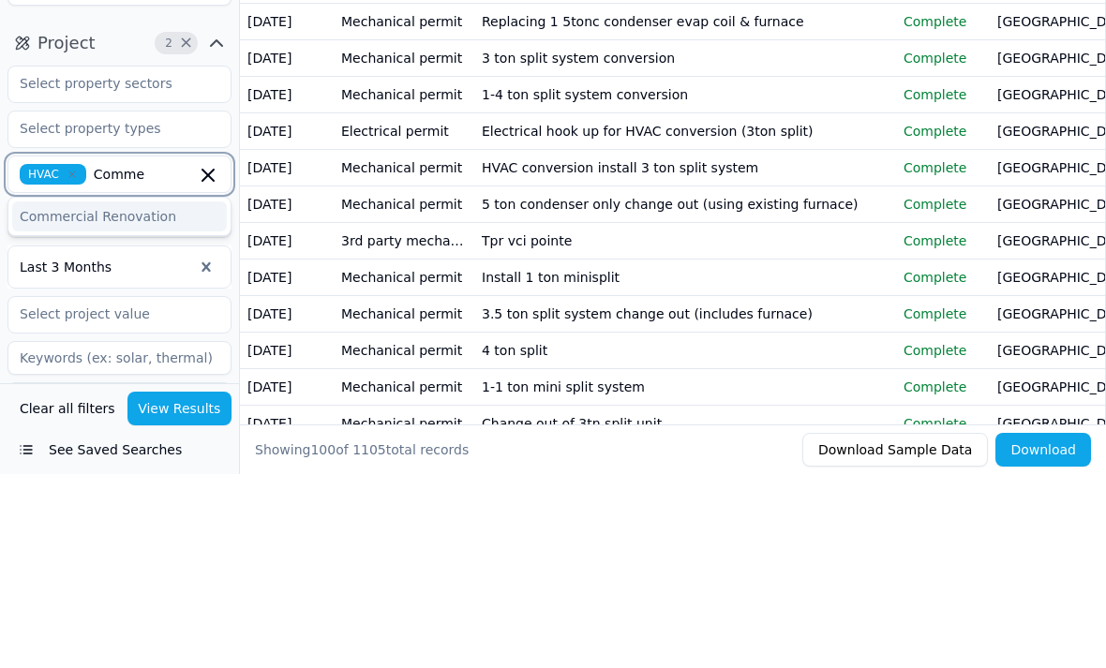
type input "Commer"
click at [139, 395] on div "Commercial Renovation" at bounding box center [119, 410] width 215 height 30
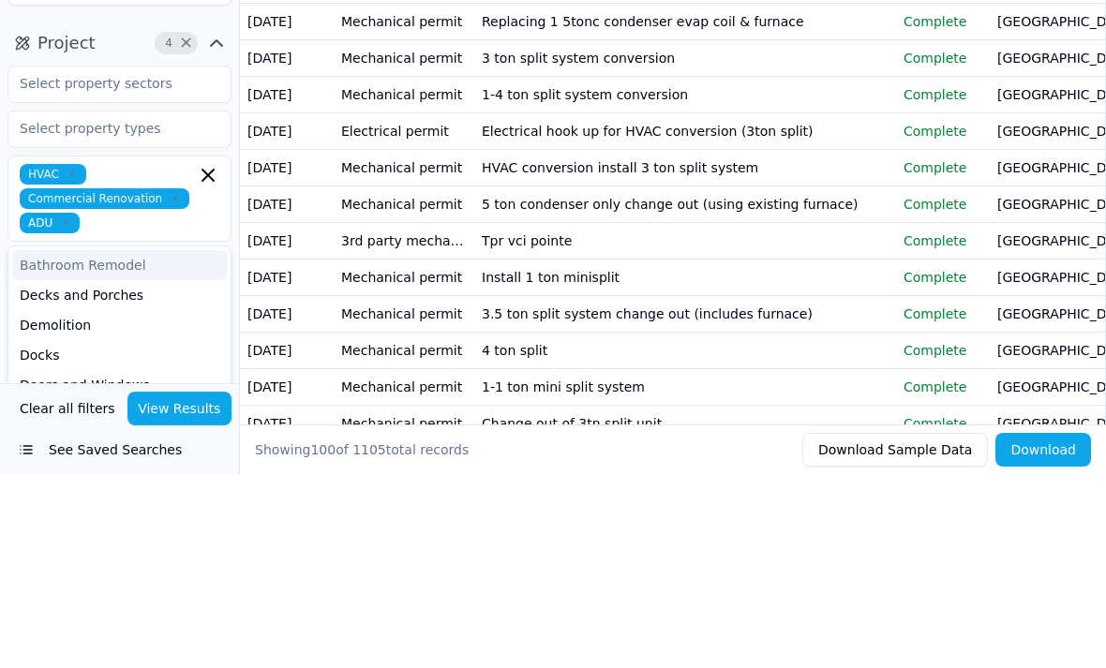
click at [79, 407] on span "ADU" at bounding box center [50, 417] width 60 height 21
click at [66, 411] on icon "button" at bounding box center [65, 416] width 11 height 11
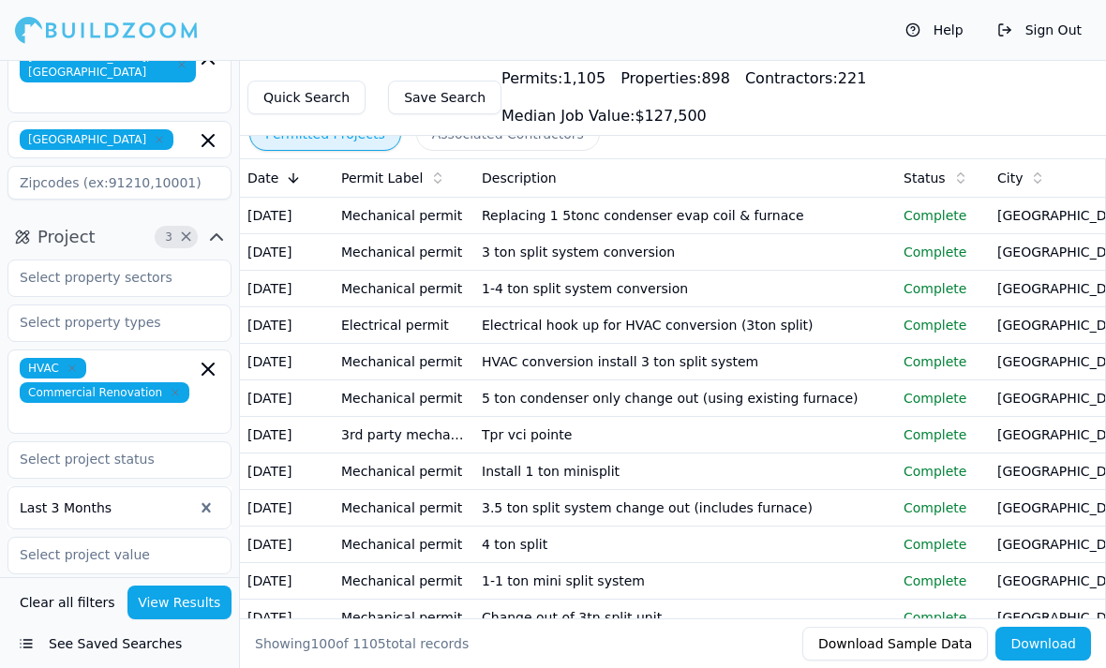
click at [240, 211] on td "[DATE]" at bounding box center [287, 215] width 94 height 37
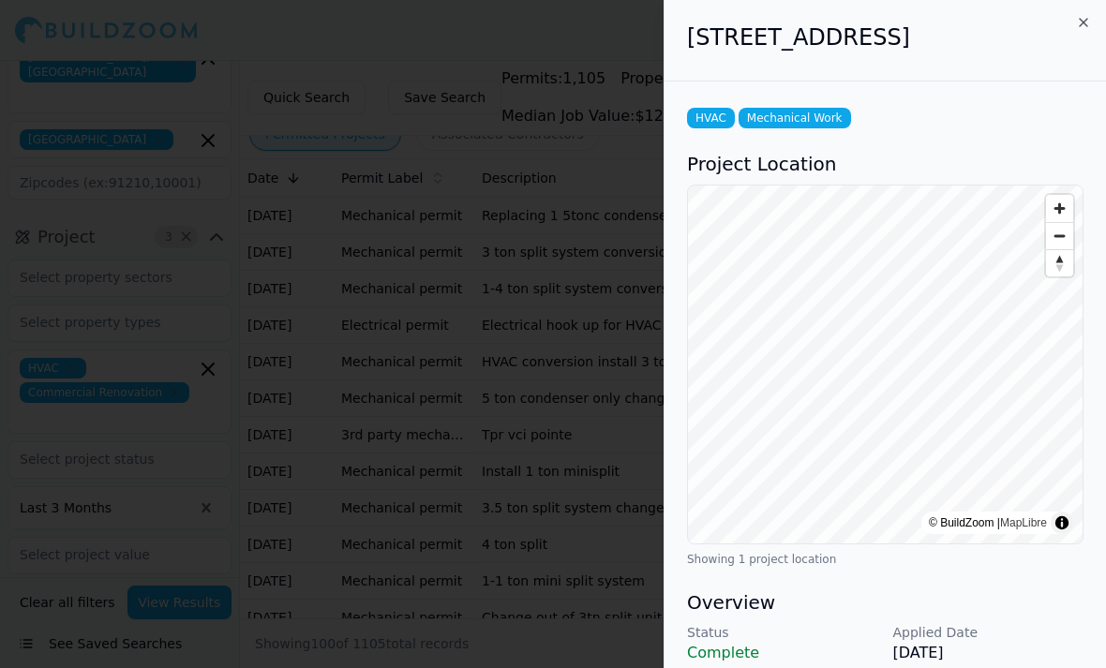
click at [485, 491] on div at bounding box center [553, 334] width 1106 height 668
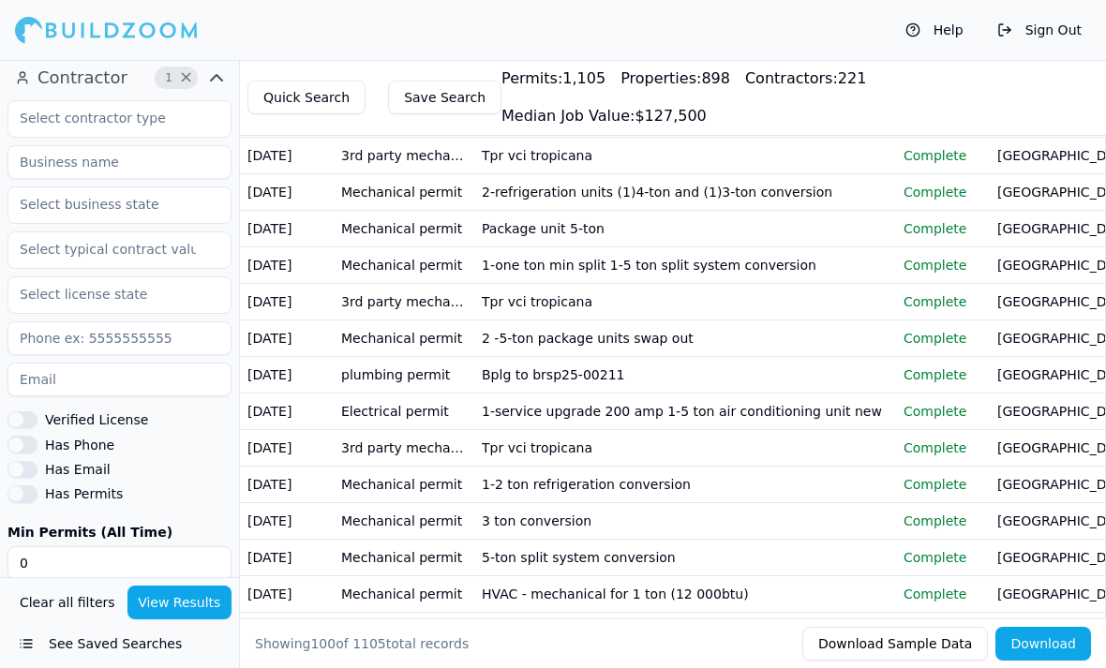
scroll to position [731, 0]
click at [181, 619] on button "View Results" at bounding box center [179, 603] width 105 height 34
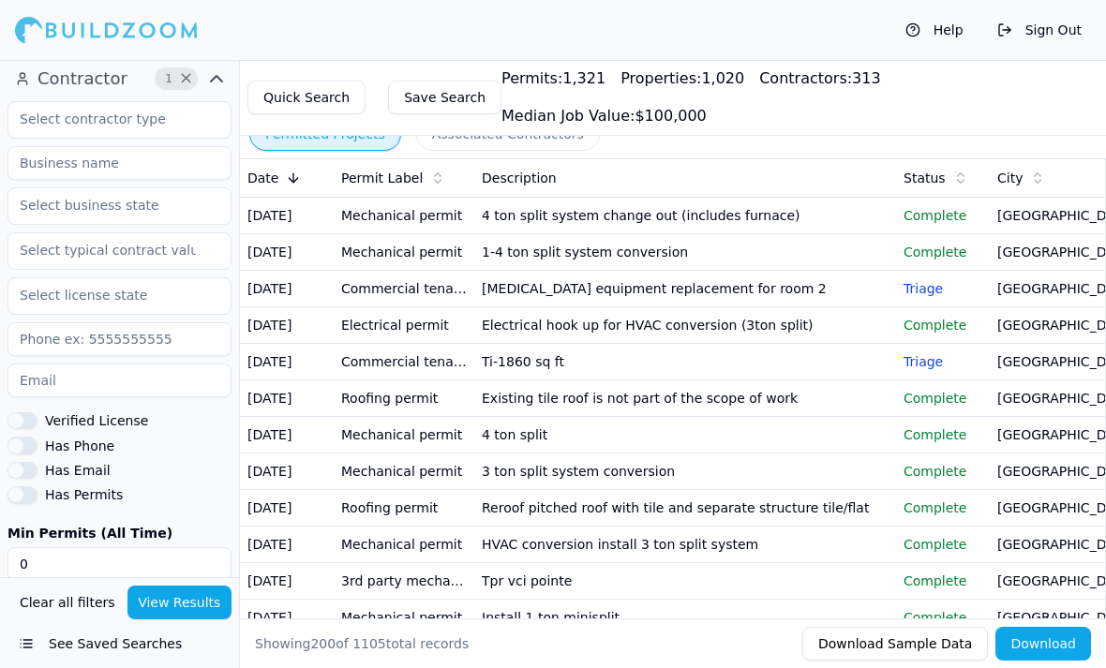
scroll to position [0, 0]
click at [767, 361] on p "Triage" at bounding box center [942, 361] width 79 height 19
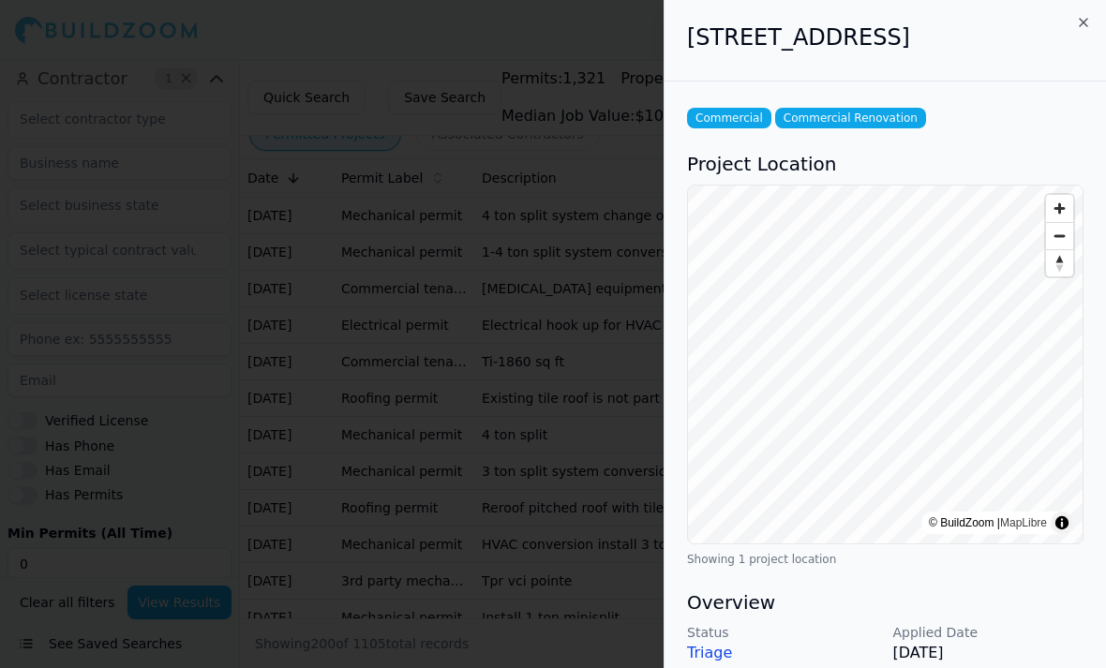
scroll to position [-1, 0]
click at [580, 491] on div at bounding box center [553, 334] width 1106 height 668
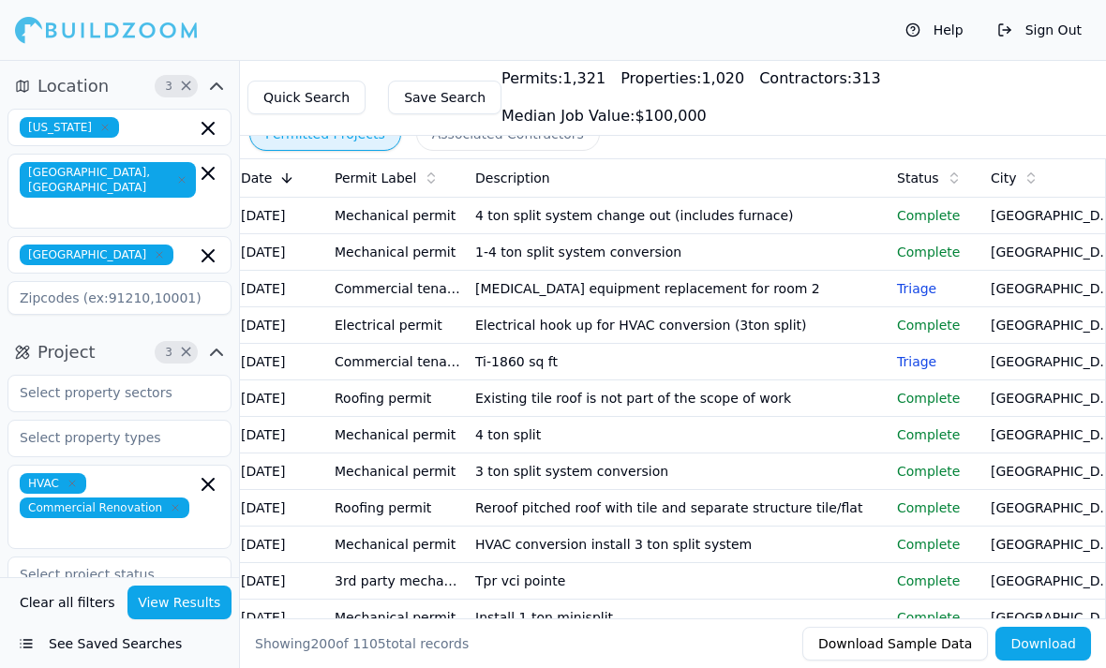
scroll to position [0, 0]
click at [219, 86] on icon "button" at bounding box center [216, 86] width 11 height 6
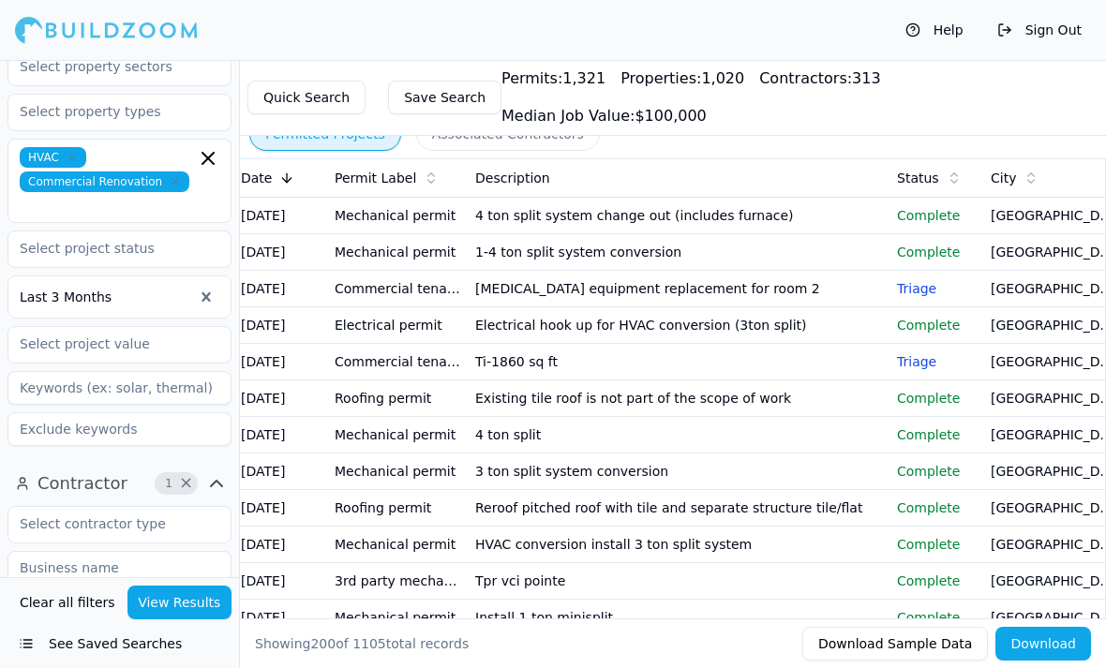
scroll to position [112, 0]
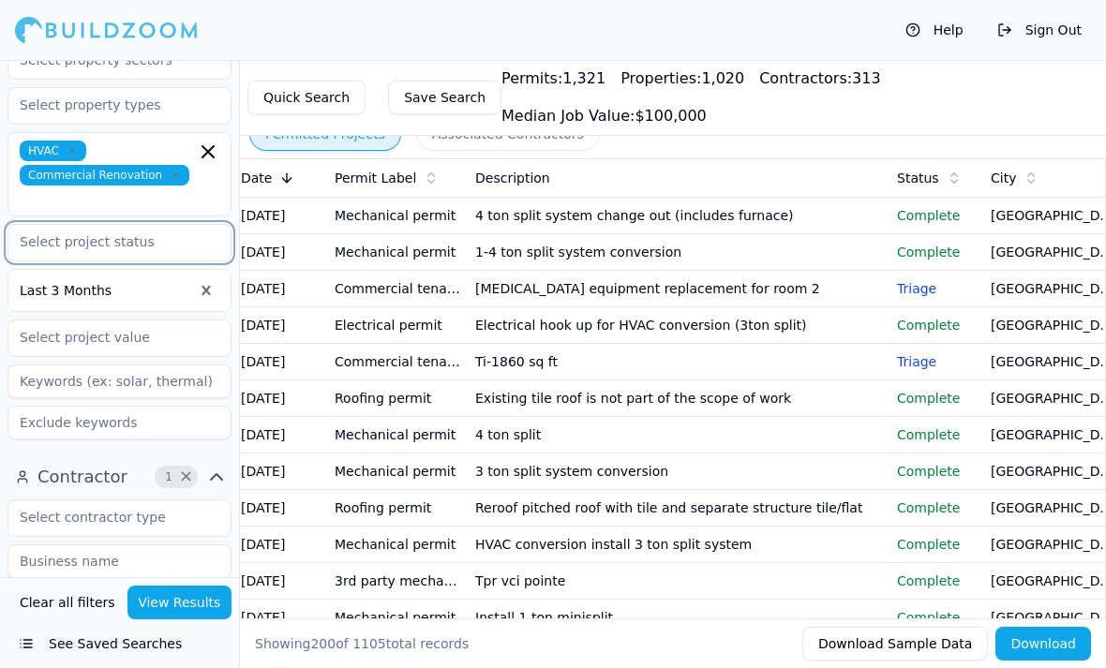
click at [145, 225] on input "text" at bounding box center [107, 242] width 199 height 34
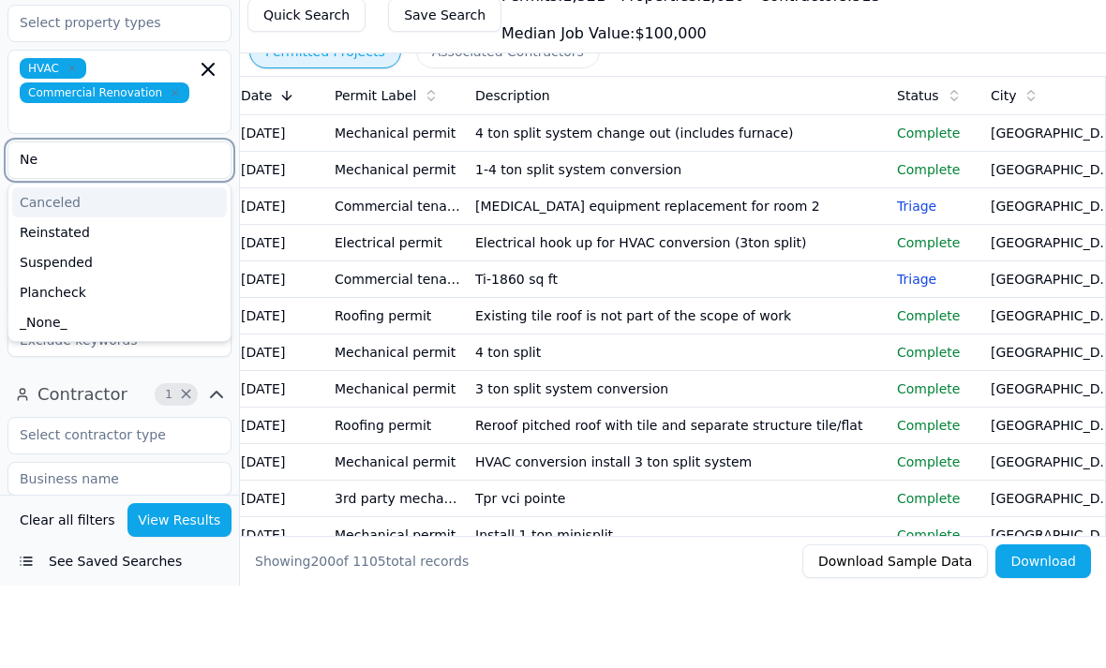
type input "N"
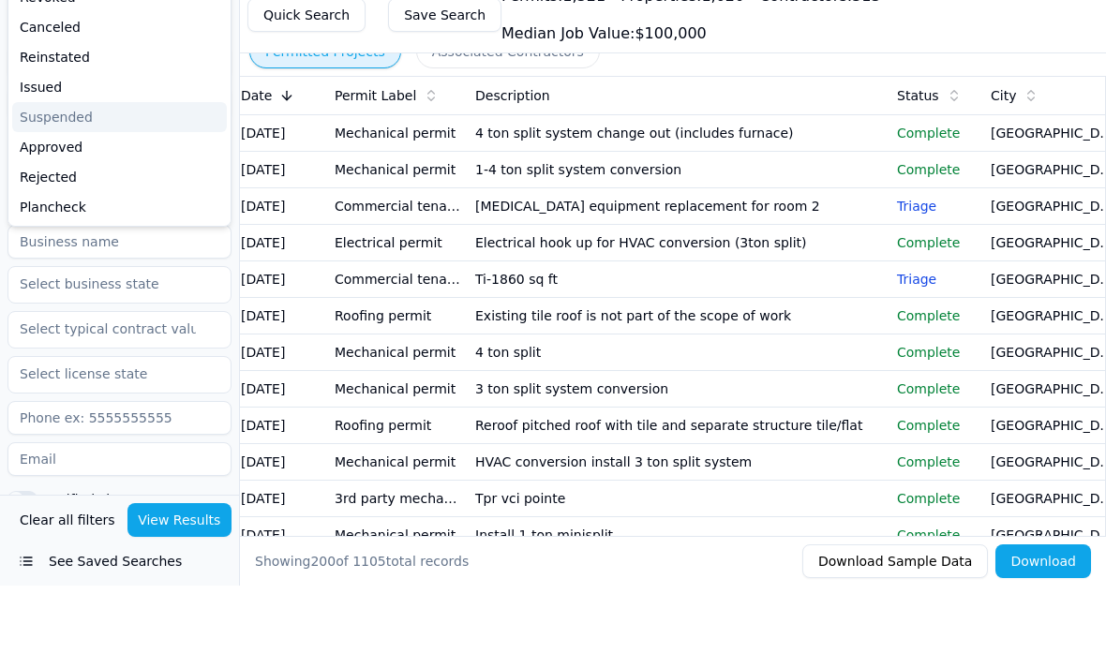
scroll to position [349, 0]
click at [92, 214] on div "Approved" at bounding box center [119, 229] width 215 height 30
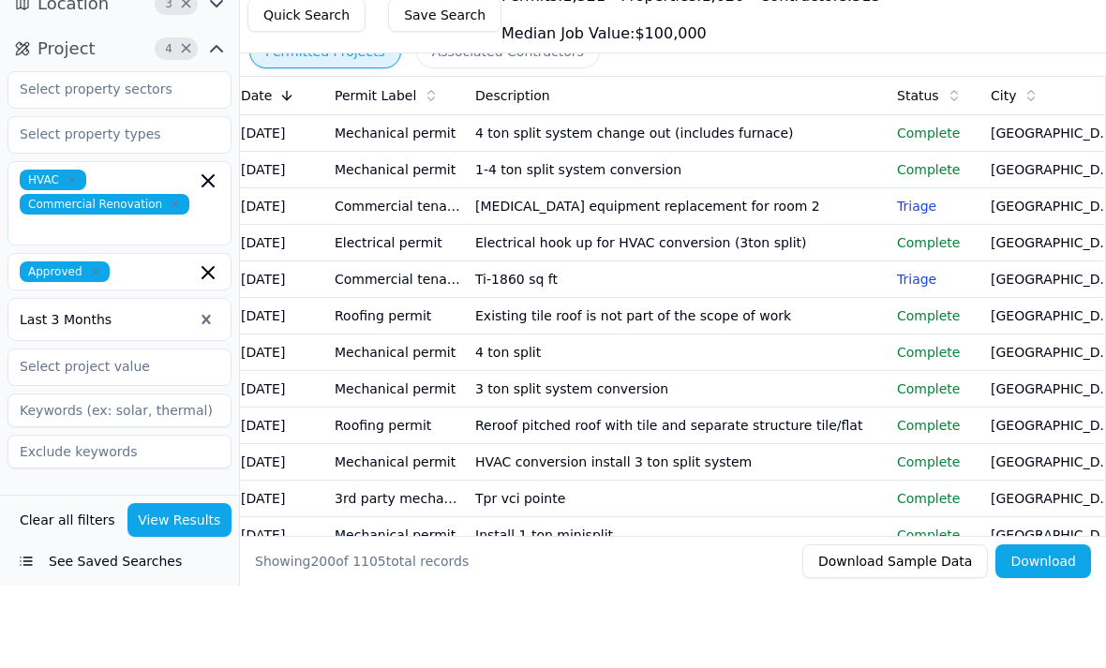
click at [113, 71] on button "Location 3 ×" at bounding box center [119, 86] width 224 height 30
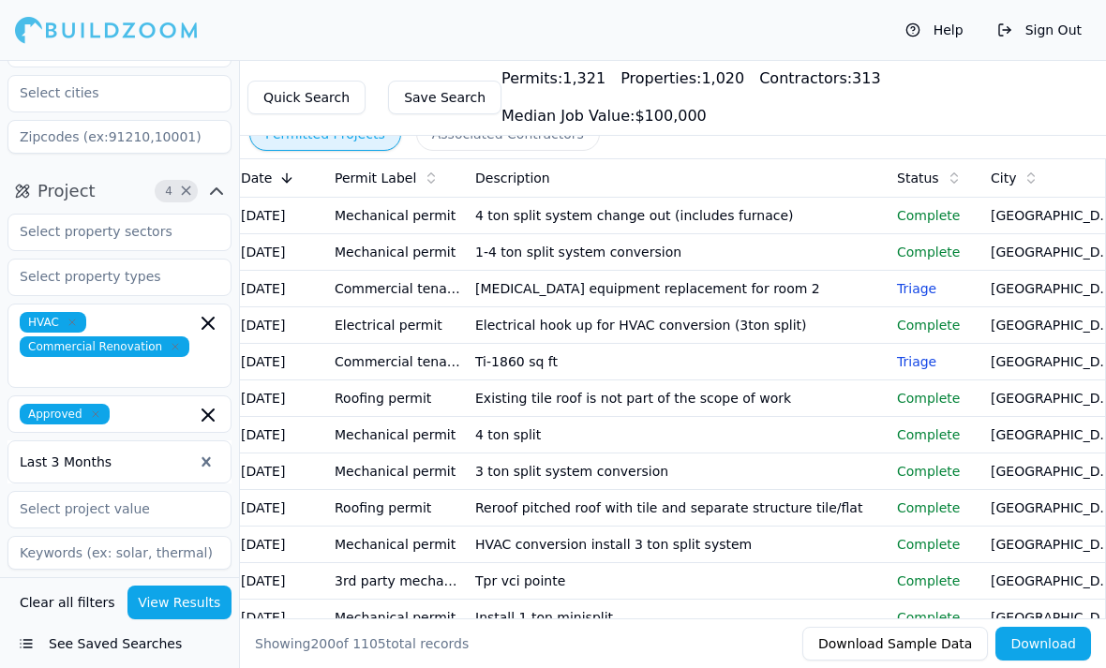
scroll to position [164, 0]
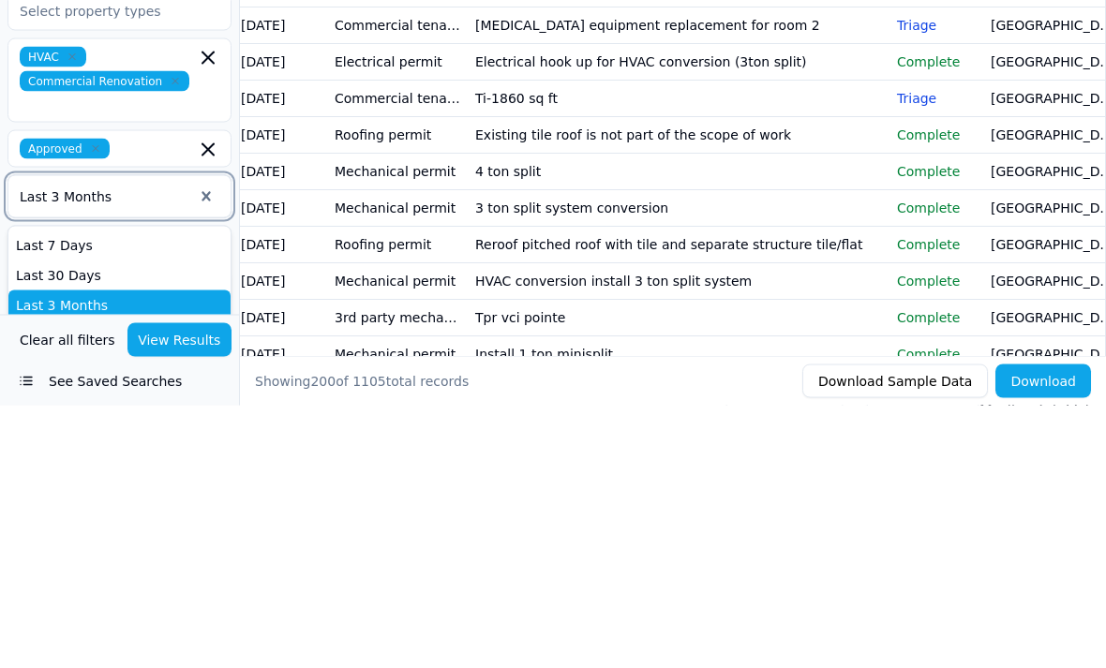
click at [92, 493] on div "Last 7 Days" at bounding box center [119, 508] width 222 height 30
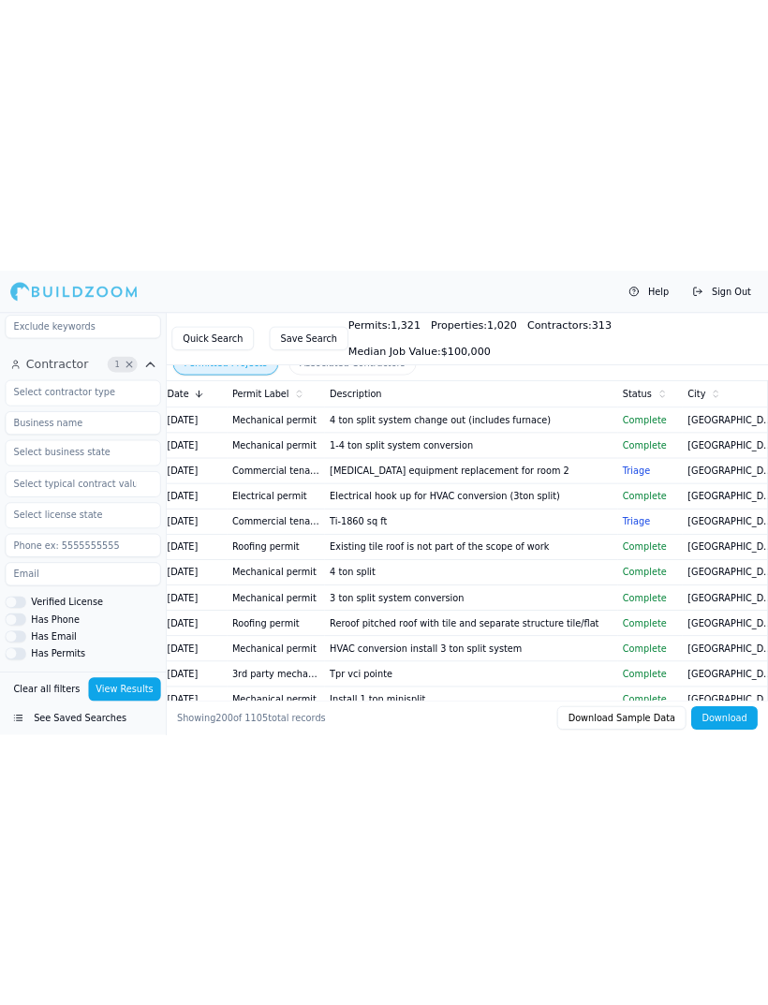
scroll to position [679, 0]
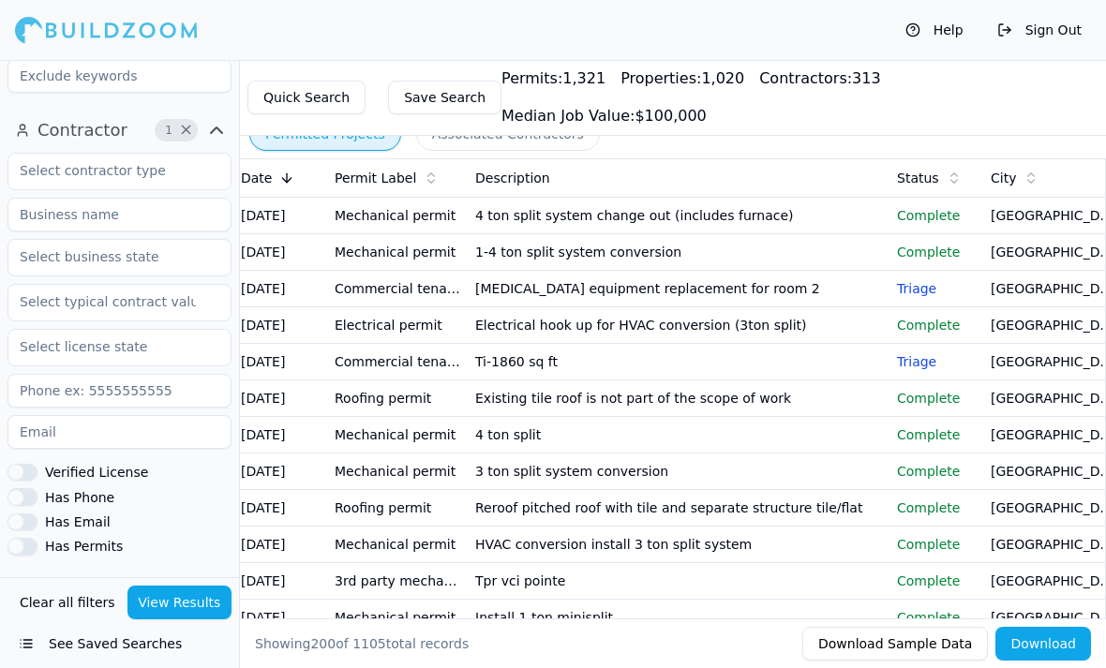
click at [189, 619] on button "View Results" at bounding box center [179, 603] width 105 height 34
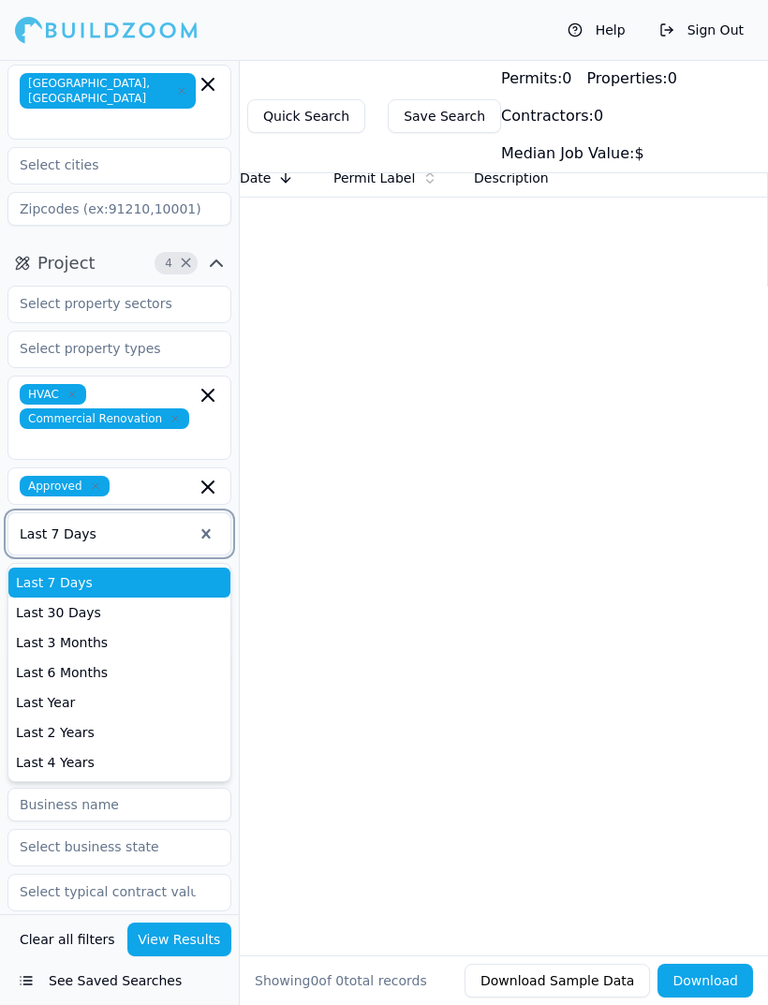
scroll to position [96, 0]
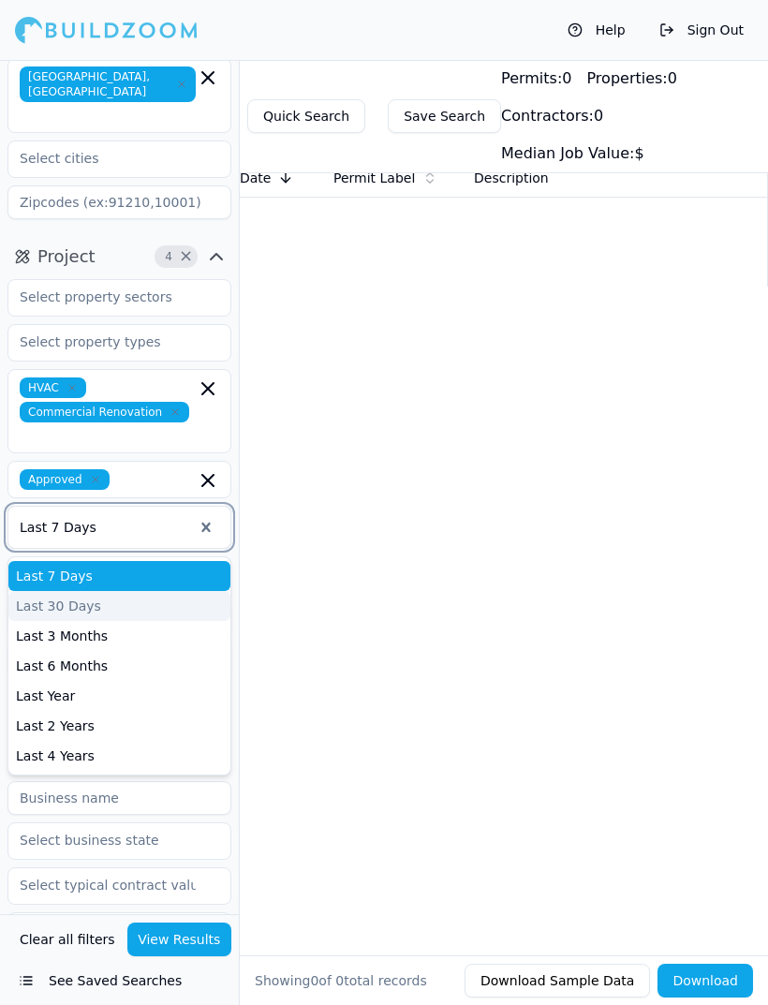
click at [114, 591] on div "Last 30 Days" at bounding box center [119, 606] width 222 height 30
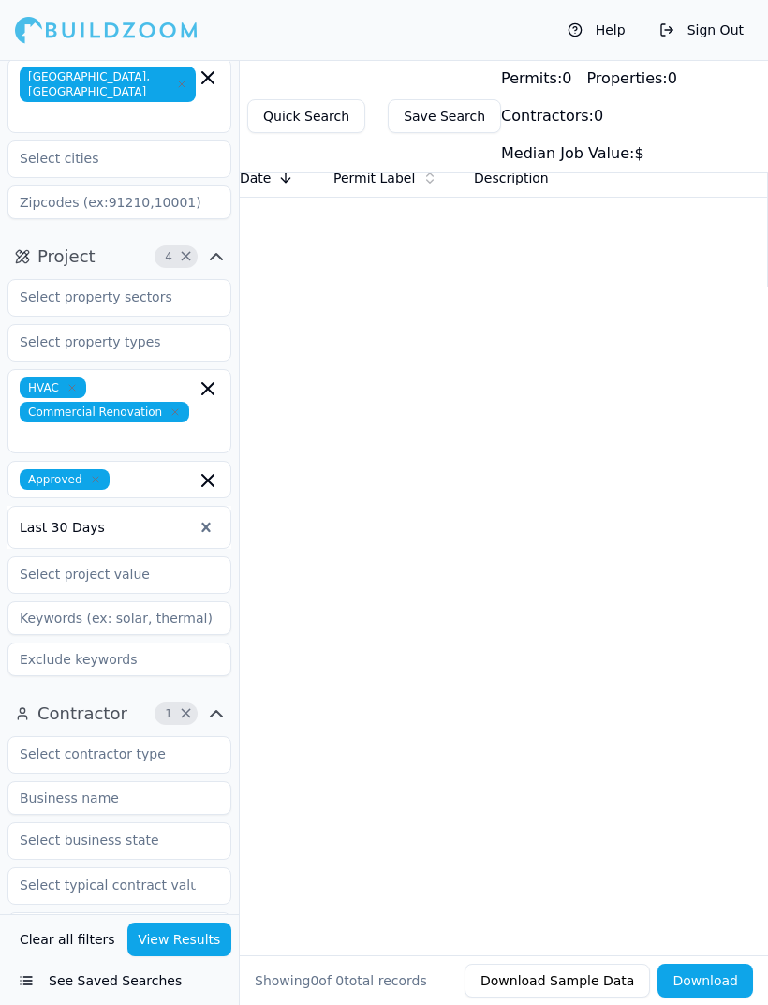
click at [713, 979] on button "Download" at bounding box center [706, 981] width 96 height 34
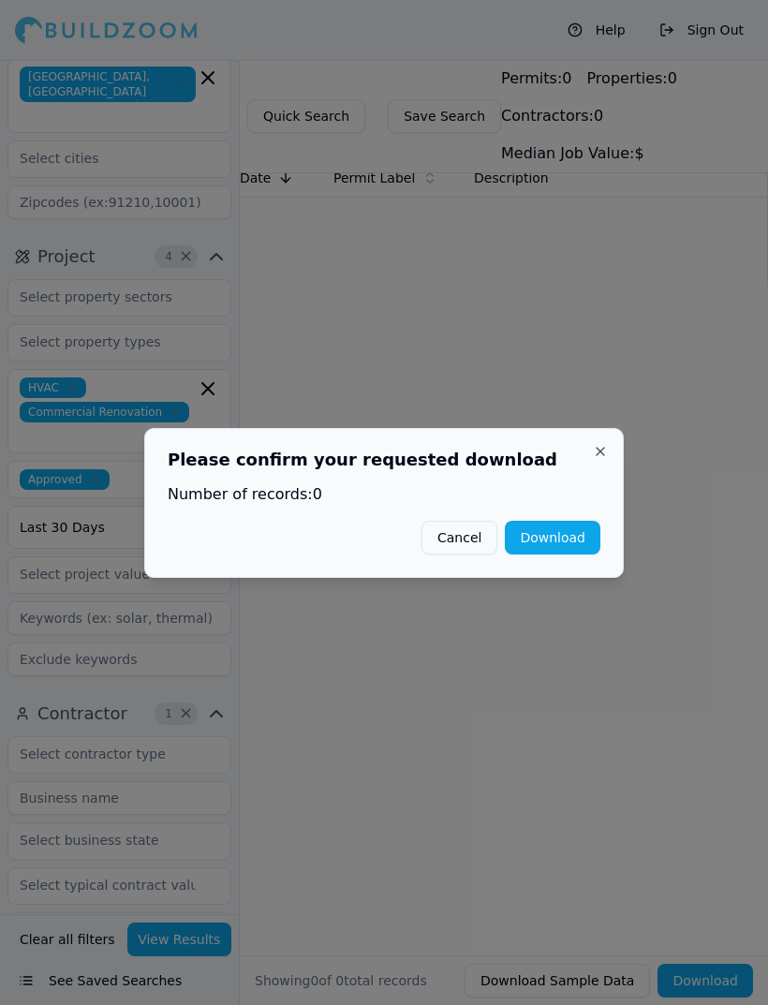
click at [605, 452] on button "Close" at bounding box center [600, 451] width 15 height 15
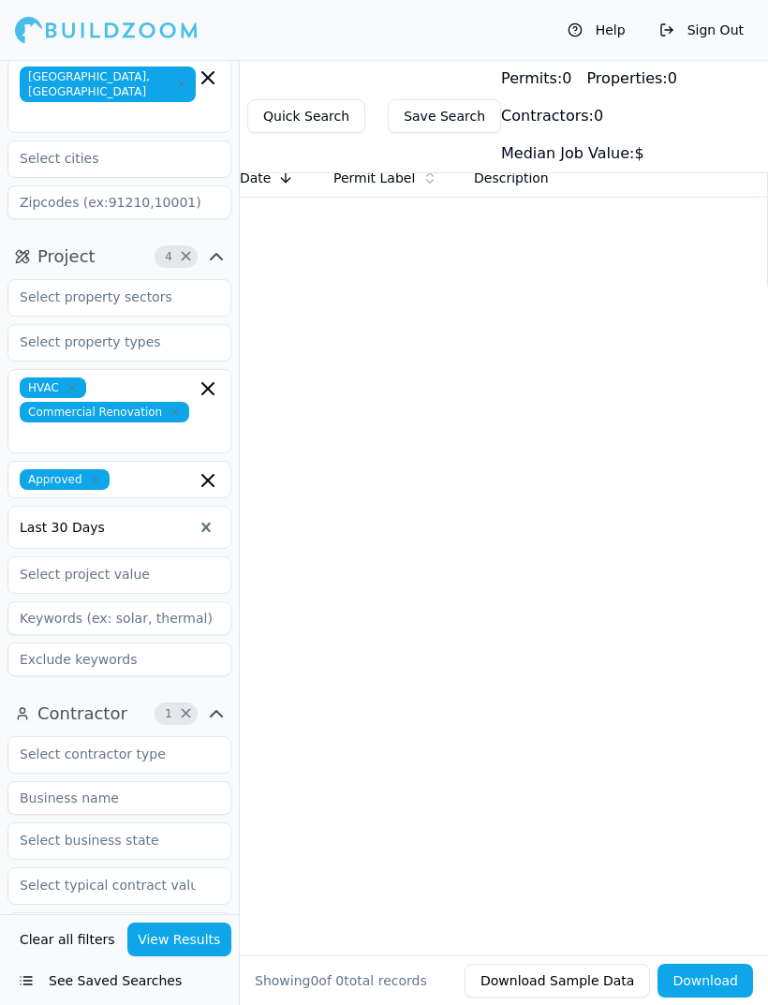
click at [169, 957] on button "View Results" at bounding box center [179, 940] width 105 height 34
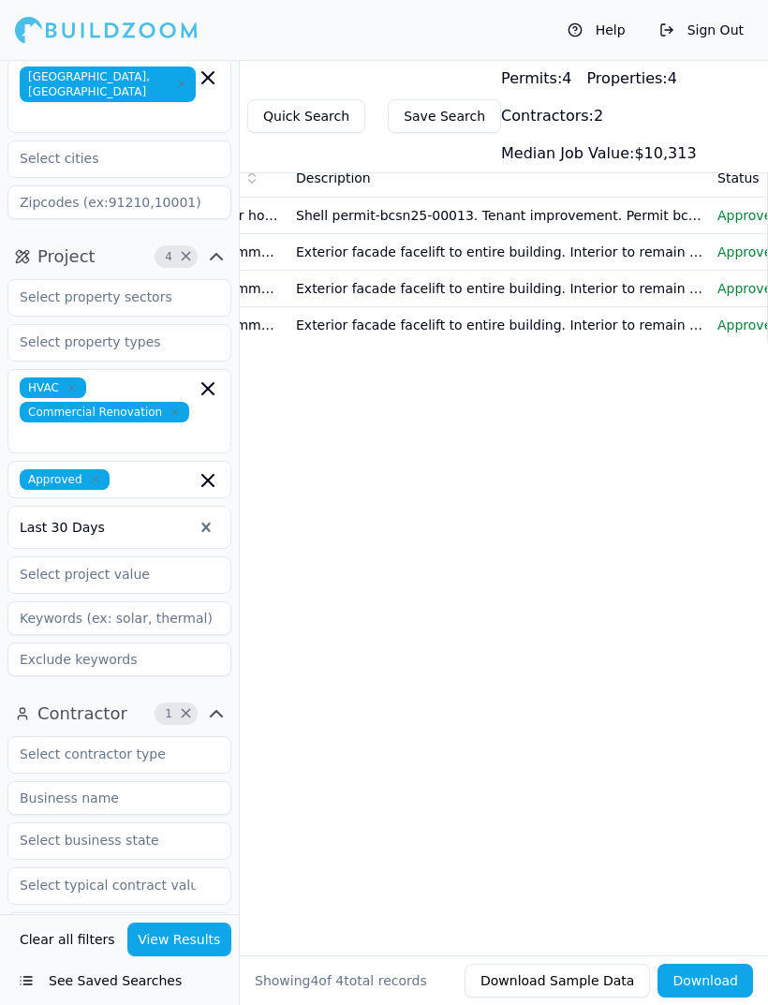
scroll to position [0, 191]
click at [736, 215] on p "Approved" at bounding box center [751, 215] width 79 height 19
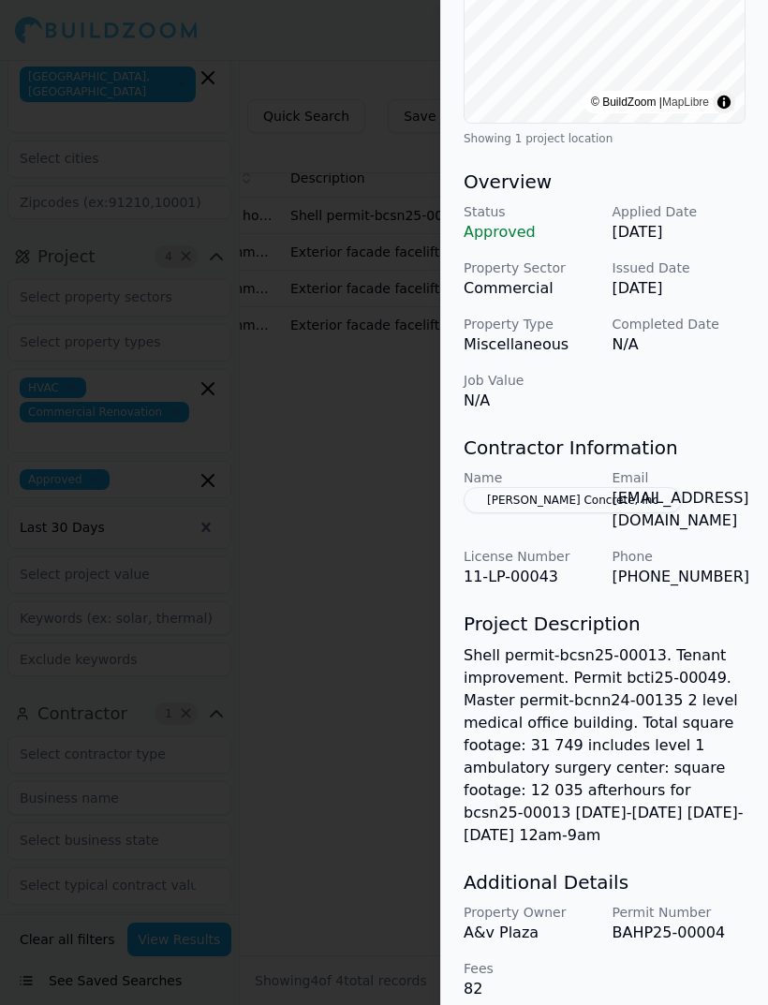
scroll to position [474, 0]
click at [321, 632] on div at bounding box center [384, 502] width 768 height 1005
